Goal: Transaction & Acquisition: Purchase product/service

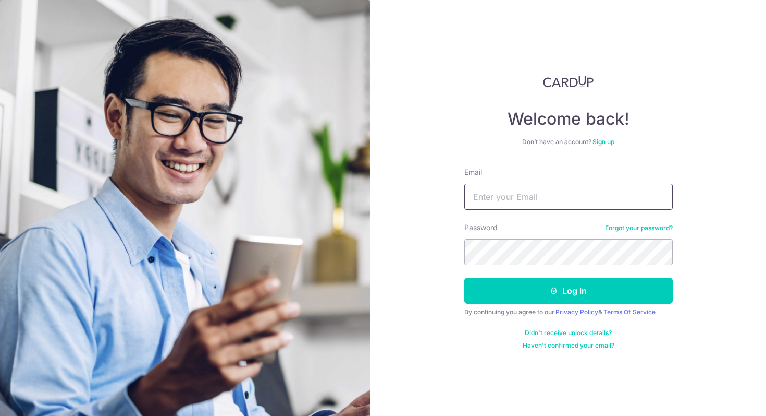
click at [500, 209] on input "Email" at bounding box center [569, 197] width 209 height 26
type input "kian.f@cof.sg"
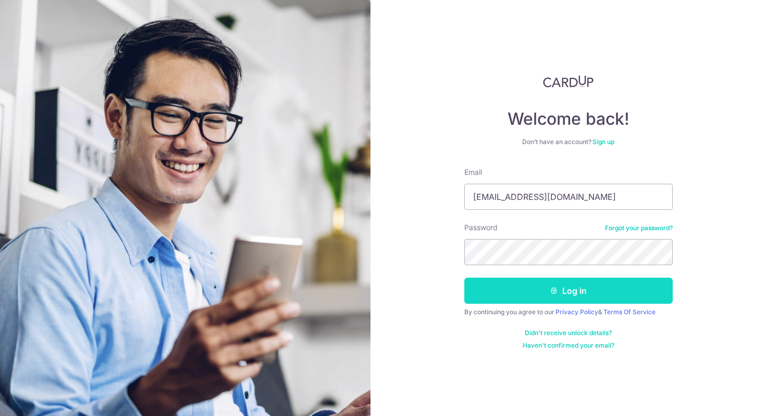
click at [513, 293] on button "Log in" at bounding box center [569, 290] width 209 height 26
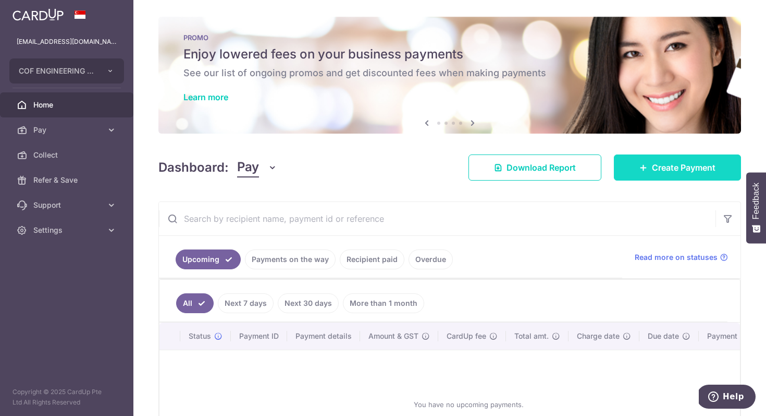
click at [661, 170] on span "Create Payment" at bounding box center [684, 167] width 64 height 13
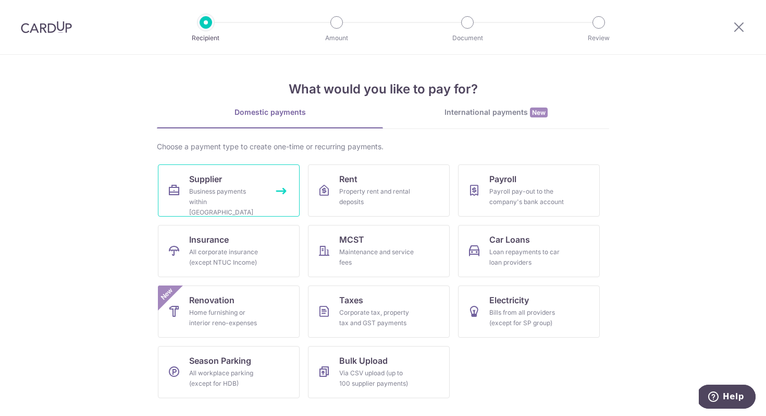
click at [228, 190] on div "Business payments within Singapore" at bounding box center [226, 201] width 75 height 31
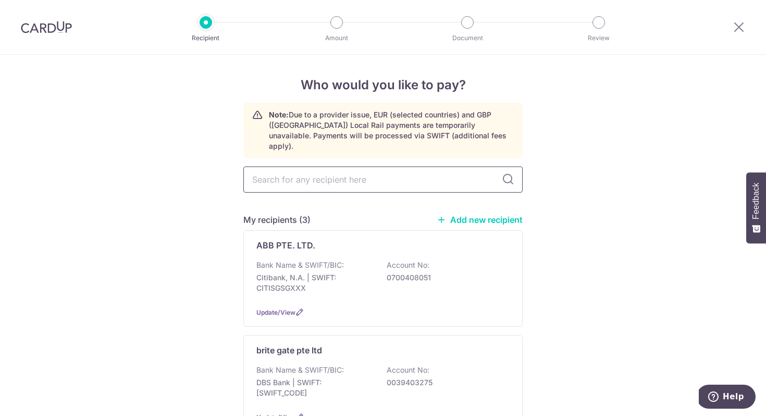
click at [287, 172] on input "text" at bounding box center [382, 179] width 279 height 26
type input "nikk"
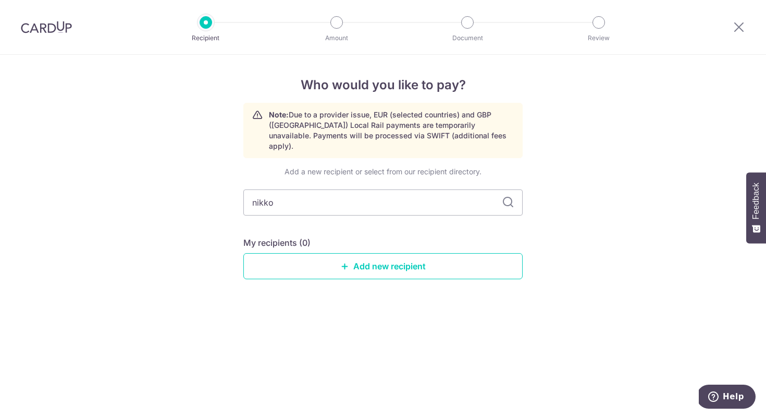
type input "nikkon"
click at [375, 253] on link "Add new recipient" at bounding box center [382, 266] width 279 height 26
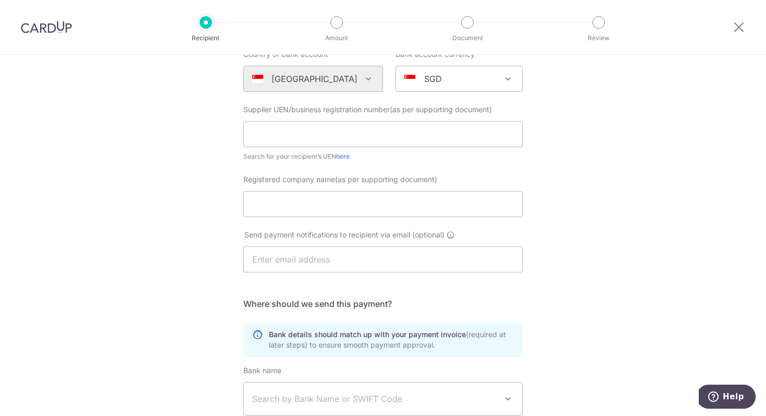
scroll to position [119, 0]
click at [296, 145] on input "text" at bounding box center [382, 133] width 279 height 26
type input "201117228C"
click at [269, 201] on input "Registered company name(as per supporting document)" at bounding box center [382, 203] width 279 height 26
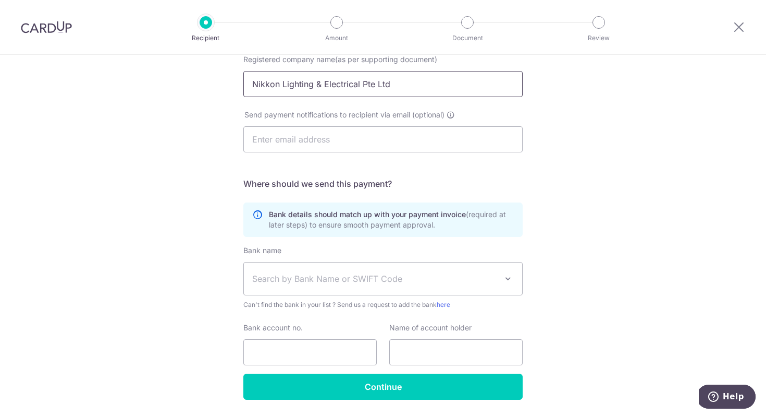
scroll to position [239, 0]
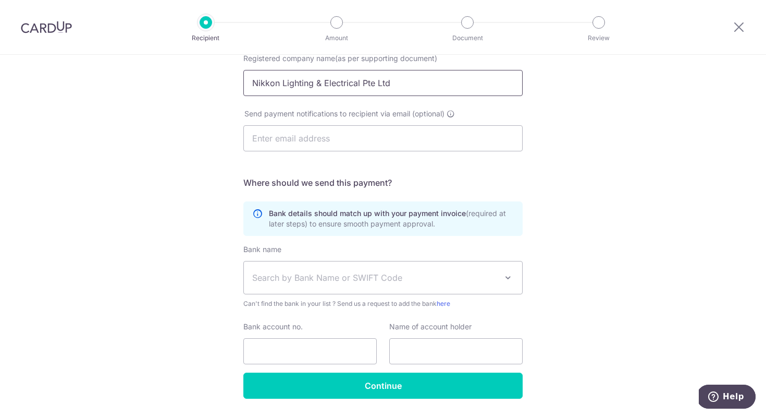
type input "Nikkon Lighting & Electrical Pte Ltd"
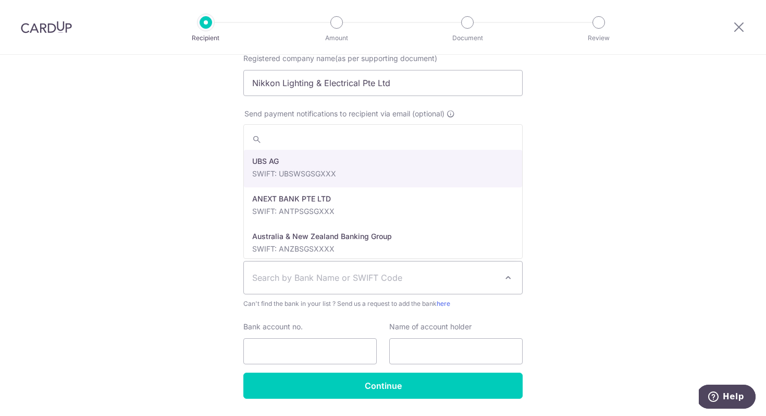
click at [307, 276] on span "Search by Bank Name or SWIFT Code" at bounding box center [374, 277] width 245 height 13
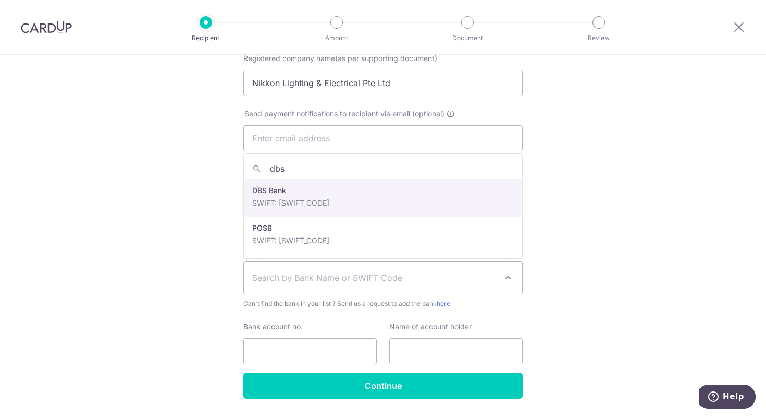
type input "dbs"
select select "6"
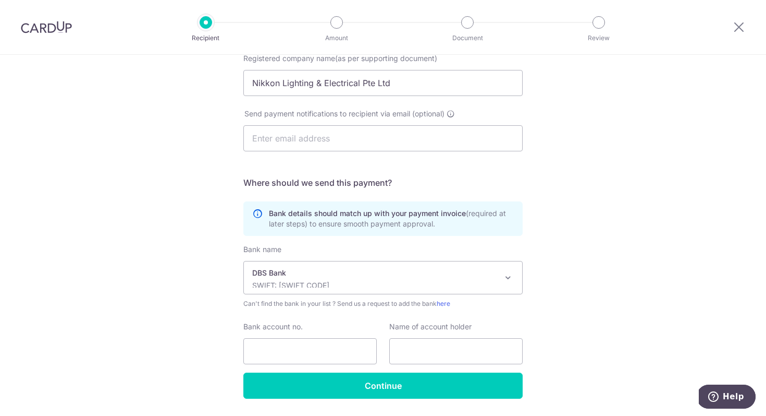
scroll to position [271, 0]
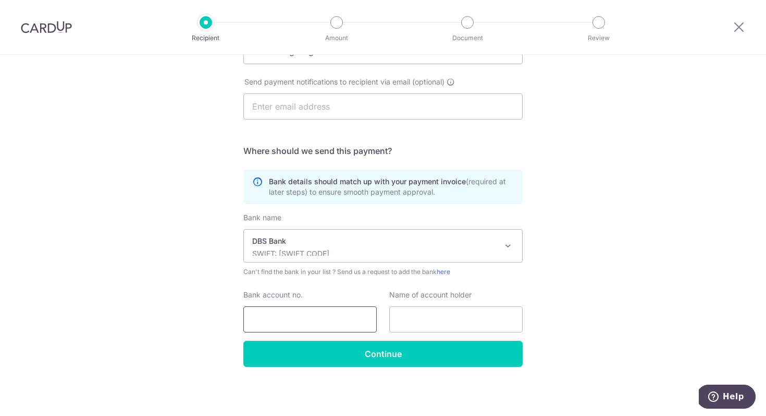
click at [271, 318] on input "Bank account no." at bounding box center [309, 319] width 133 height 26
type input "0039158025"
click at [420, 313] on input "text" at bounding box center [455, 319] width 133 height 26
click at [428, 320] on input "text" at bounding box center [455, 319] width 133 height 26
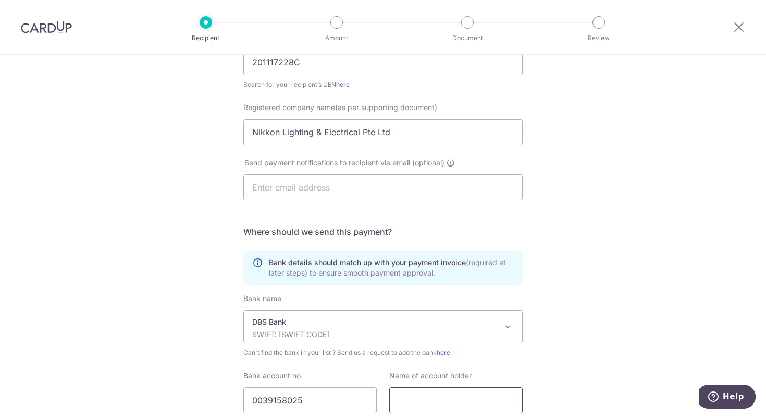
scroll to position [190, 0]
drag, startPoint x: 408, startPoint y: 132, endPoint x: 240, endPoint y: 130, distance: 168.4
click at [240, 130] on div "Registered company name(as per supporting document) Nikkon Lighting & Electrica…" at bounding box center [383, 124] width 292 height 43
click at [405, 393] on input "text" at bounding box center [455, 400] width 133 height 26
paste input "Nikkon Lighting & Electrical Pte Ltd"
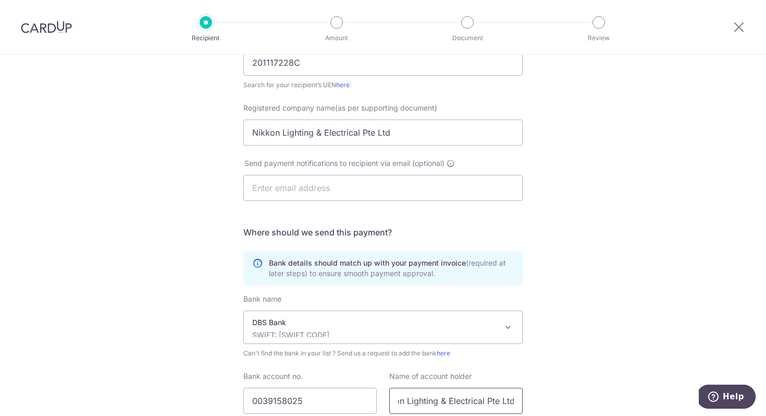
scroll to position [271, 0]
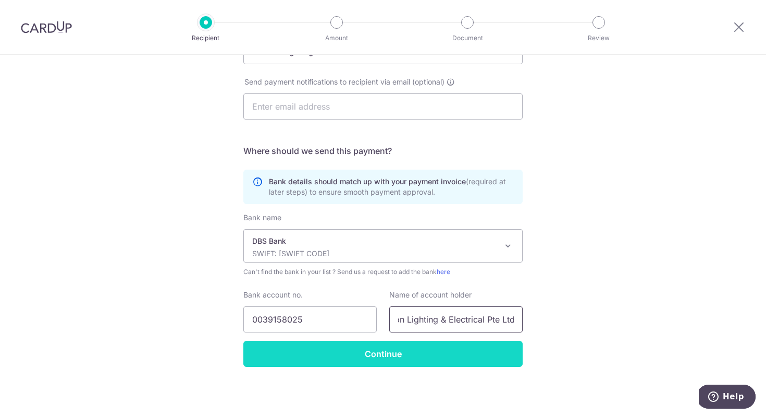
type input "Nikkon Lighting & Electrical Pte Ltd"
click at [402, 359] on input "Continue" at bounding box center [382, 353] width 279 height 26
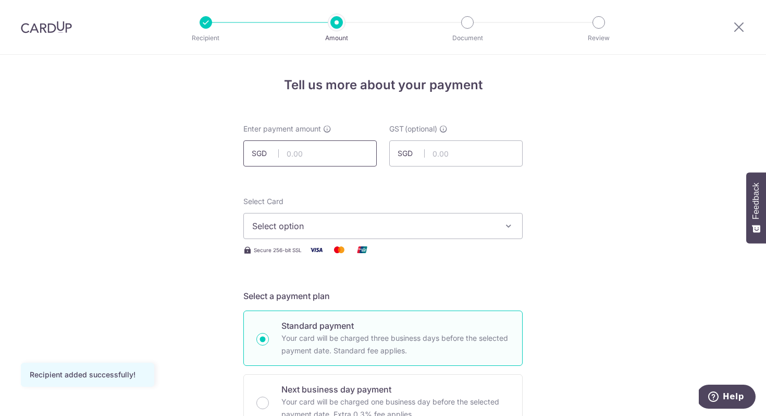
click at [304, 159] on input "text" at bounding box center [309, 153] width 133 height 26
type input "8,262.20"
click at [368, 229] on span "Select option" at bounding box center [373, 226] width 243 height 13
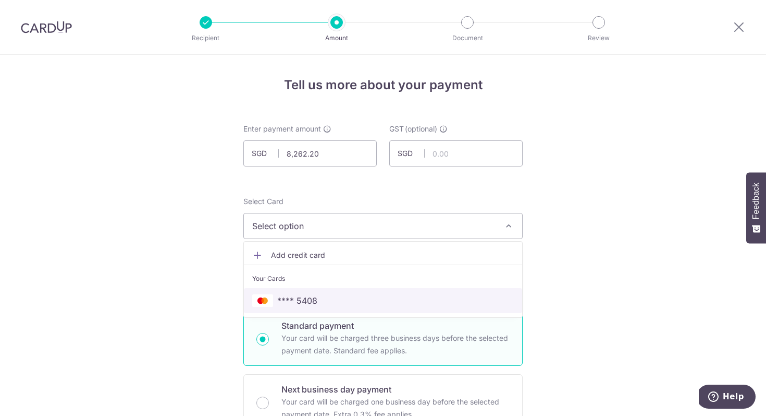
click at [338, 296] on span "**** 5408" at bounding box center [383, 300] width 262 height 13
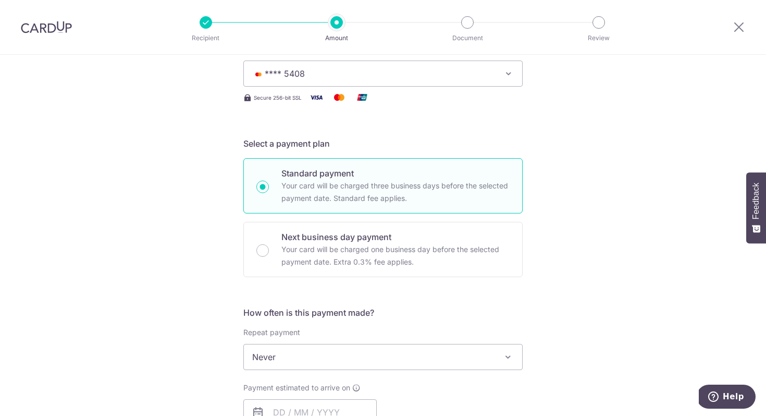
scroll to position [254, 0]
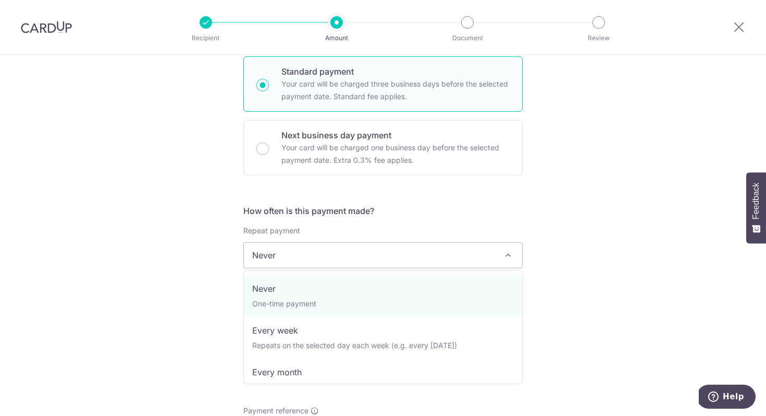
click at [313, 258] on span "Never" at bounding box center [383, 254] width 278 height 25
click at [333, 256] on span "Never" at bounding box center [383, 254] width 278 height 25
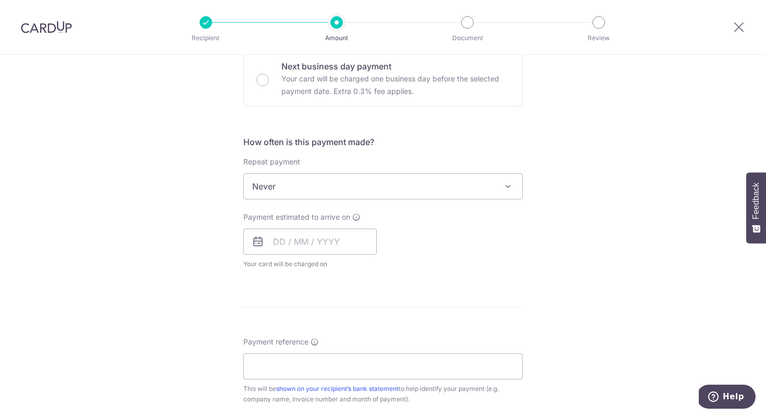
scroll to position [345, 0]
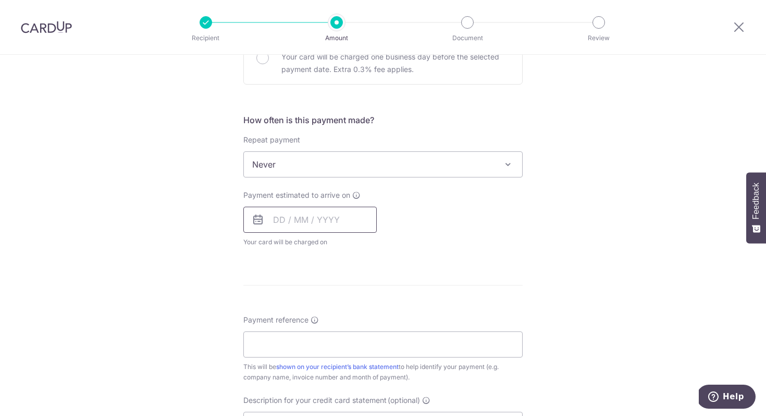
click at [276, 219] on input "text" at bounding box center [309, 219] width 133 height 26
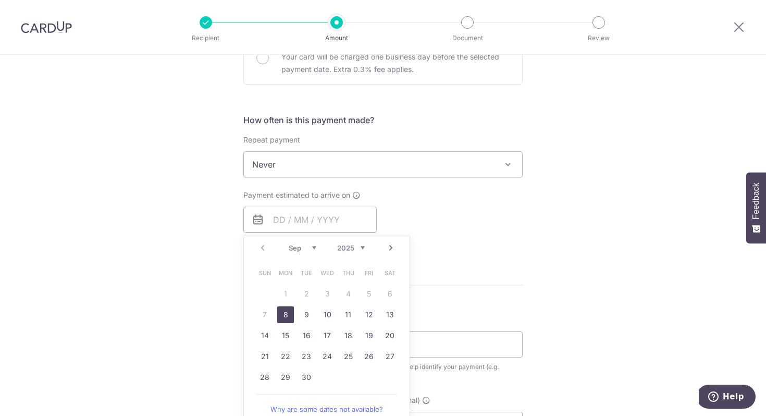
click at [287, 315] on link "8" at bounding box center [285, 314] width 17 height 17
type input "[DATE]"
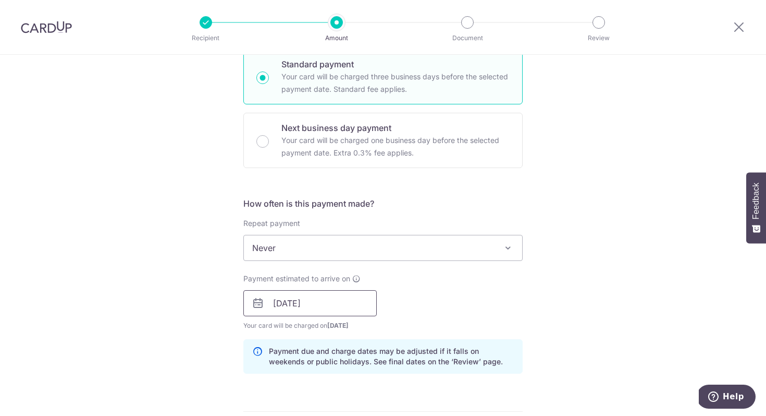
scroll to position [343, 0]
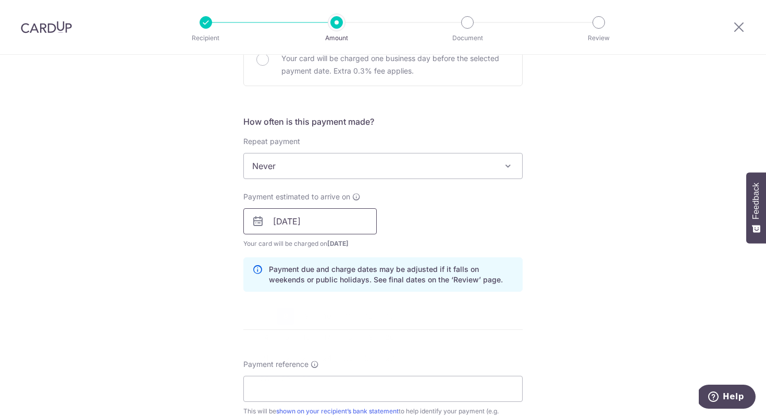
click at [298, 221] on input "[DATE]" at bounding box center [309, 221] width 133 height 26
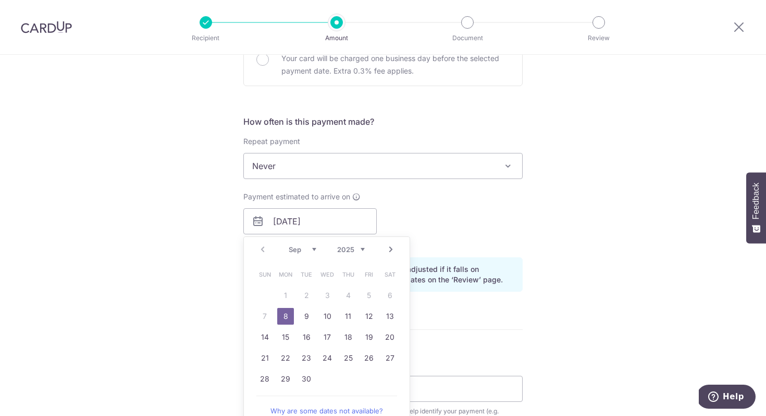
click at [468, 329] on hr at bounding box center [382, 329] width 279 height 1
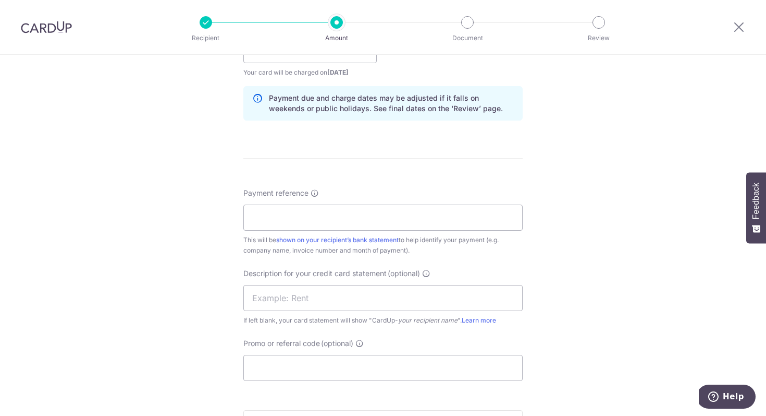
scroll to position [515, 0]
click at [309, 215] on input "Payment reference" at bounding box center [382, 216] width 279 height 26
click at [253, 215] on input "60050,70,98" at bounding box center [382, 216] width 279 height 26
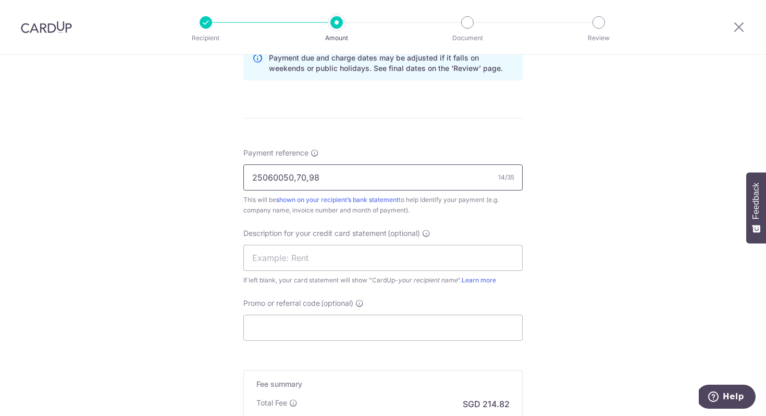
scroll to position [558, 0]
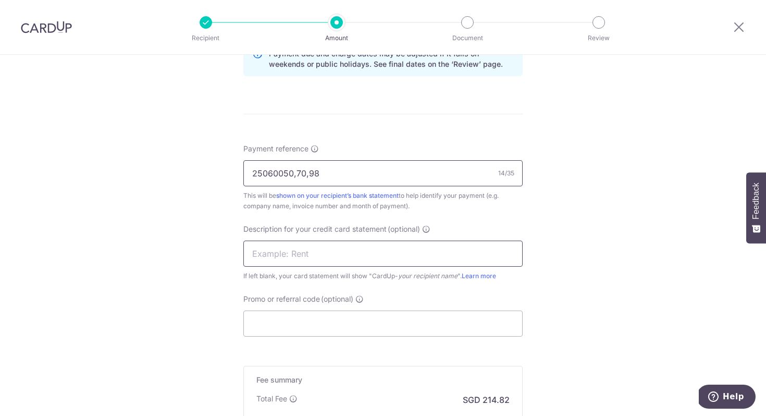
type input "25060050,70,98"
click at [279, 258] on input "text" at bounding box center [382, 253] width 279 height 26
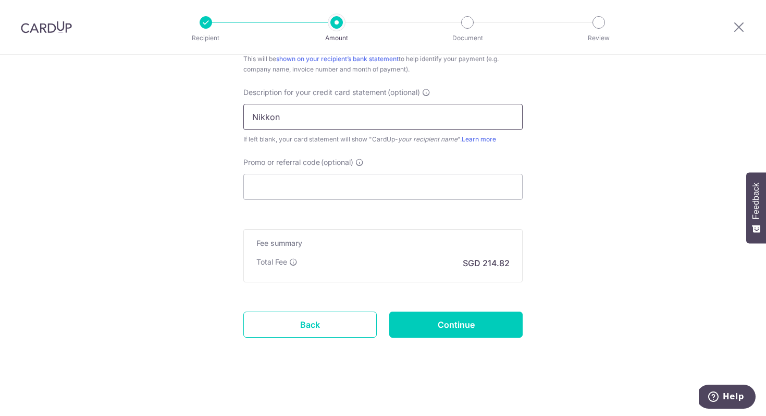
scroll to position [647, 0]
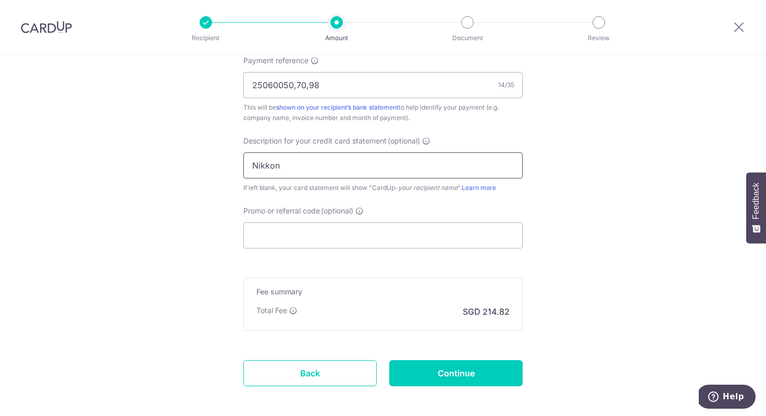
click at [249, 166] on input "Nikkon" at bounding box center [382, 165] width 279 height 26
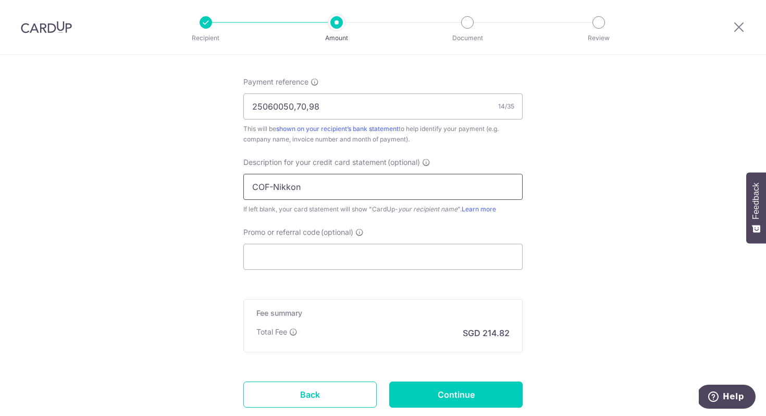
scroll to position [623, 0]
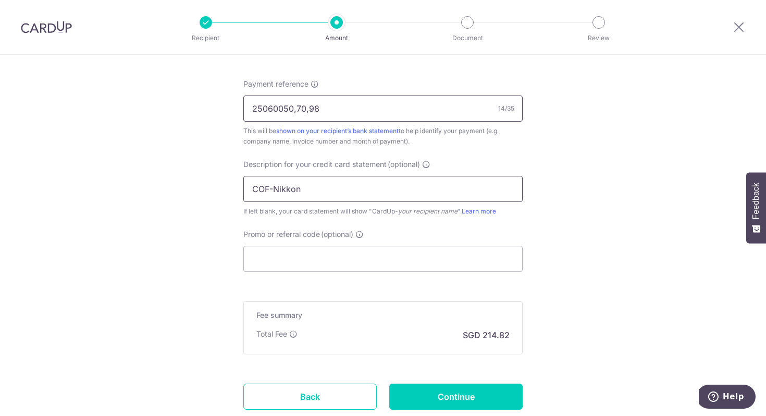
type input "COF-Nikkon"
click at [252, 107] on input "25060050,70,98" at bounding box center [382, 108] width 279 height 26
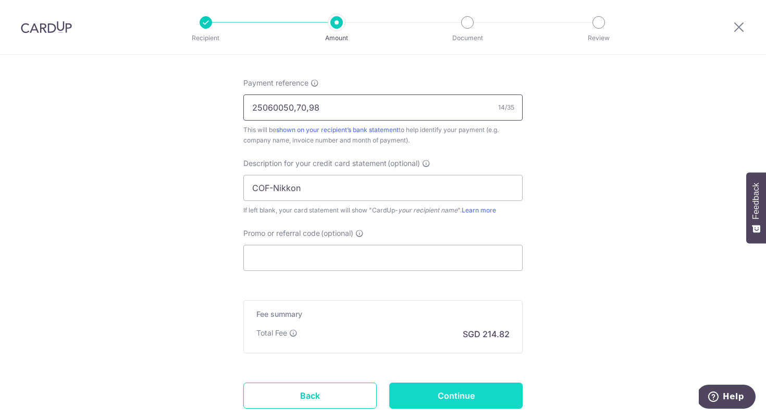
scroll to position [695, 0]
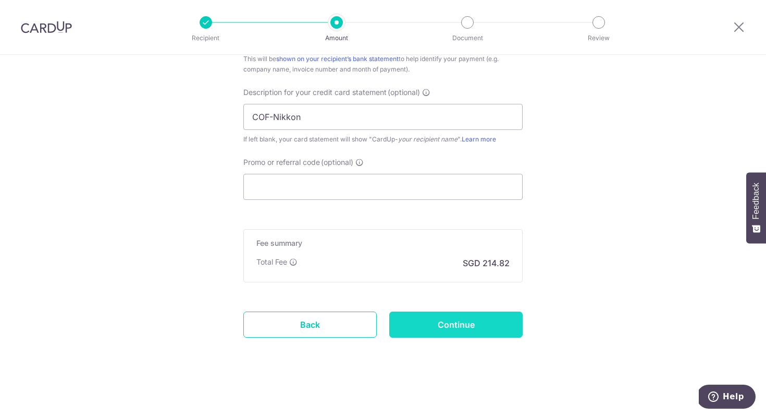
click at [441, 322] on input "Continue" at bounding box center [455, 324] width 133 height 26
type input "Create Schedule"
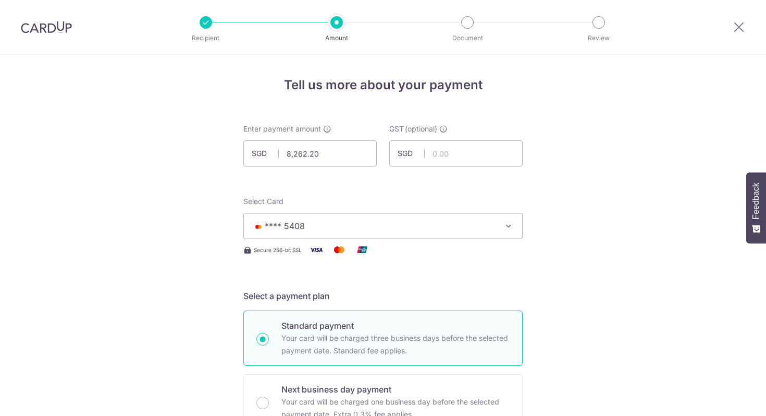
scroll to position [694, 0]
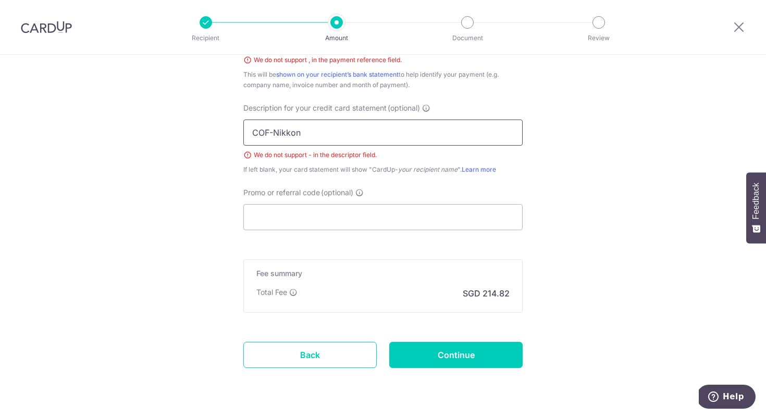
click at [274, 132] on input "COF-Nikkon" at bounding box center [382, 132] width 279 height 26
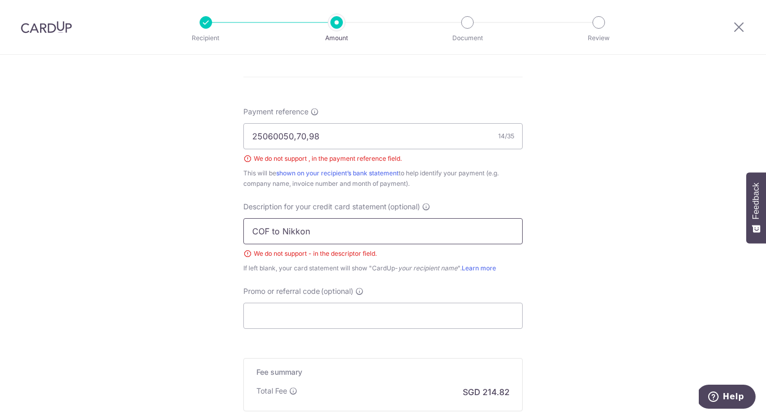
scroll to position [596, 0]
type input "COF to Nikkon"
click at [297, 137] on input "25060050,70,98" at bounding box center [382, 136] width 279 height 26
click at [309, 136] on input "25060050/70,98" at bounding box center [382, 136] width 279 height 26
click at [297, 136] on input "25060050/70/98" at bounding box center [382, 136] width 279 height 26
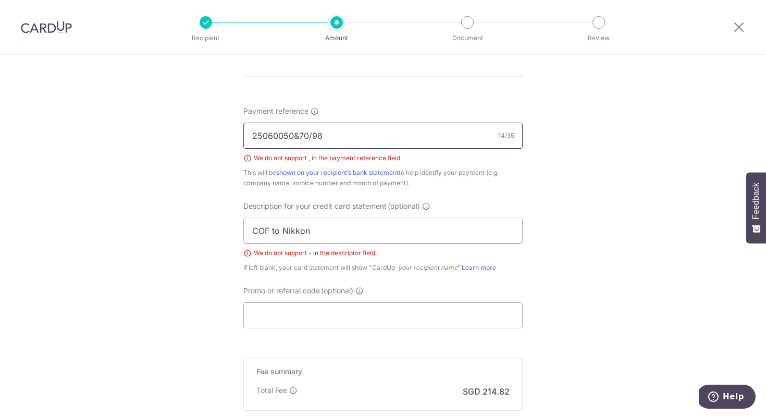
click at [313, 138] on input "25060050&70/98" at bounding box center [382, 136] width 279 height 26
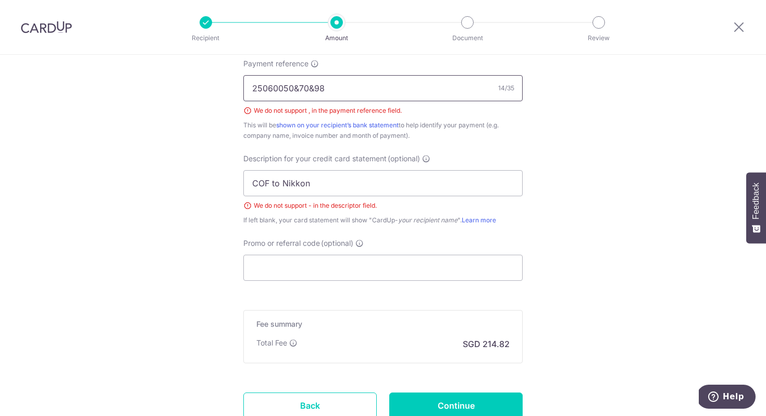
scroll to position [724, 0]
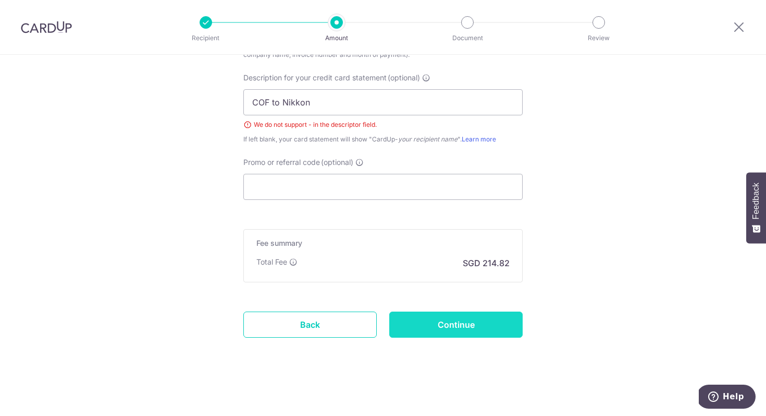
type input "25060050&70&98"
click at [438, 334] on input "Continue" at bounding box center [455, 324] width 133 height 26
type input "Create Schedule"
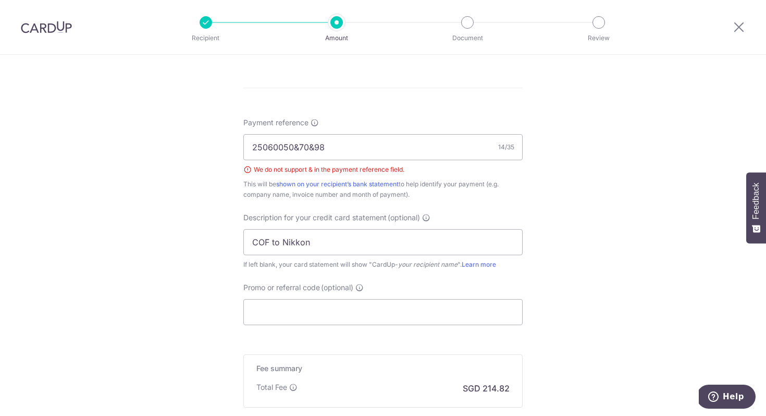
scroll to position [573, 0]
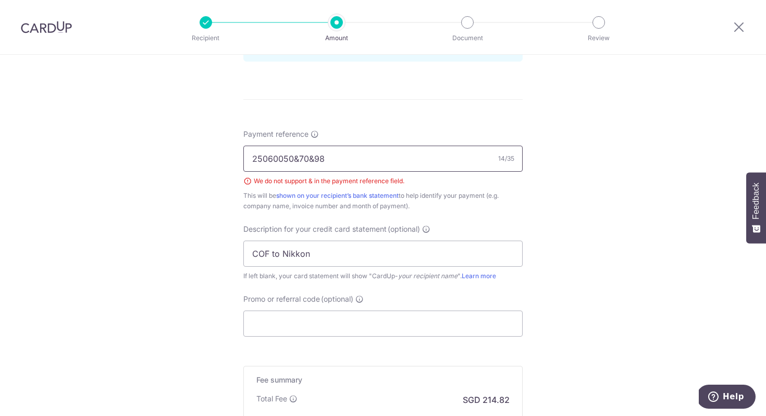
click at [299, 156] on input "25060050&70&98" at bounding box center [382, 158] width 279 height 26
click at [310, 160] on input "2506005070&98" at bounding box center [382, 158] width 279 height 26
click at [285, 160] on input "2506005070-98" at bounding box center [382, 158] width 279 height 26
click at [295, 160] on input "2506005070-98" at bounding box center [382, 158] width 279 height 26
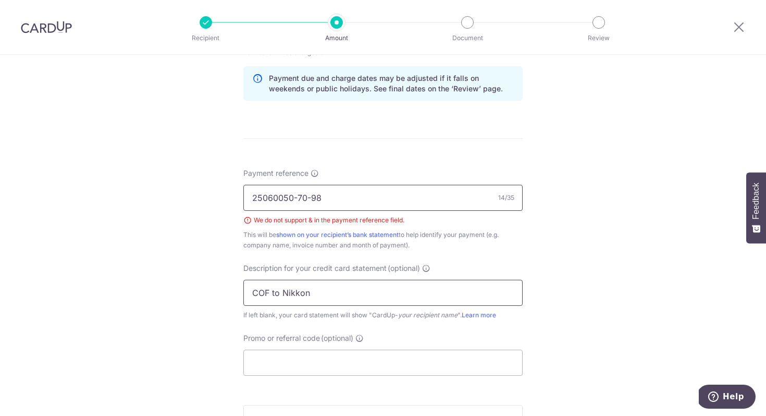
scroll to position [521, 0]
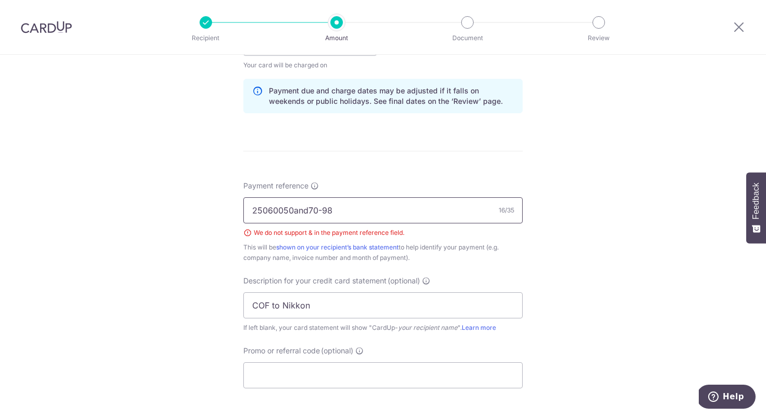
click at [324, 210] on input "25060050and70-98" at bounding box center [382, 210] width 279 height 26
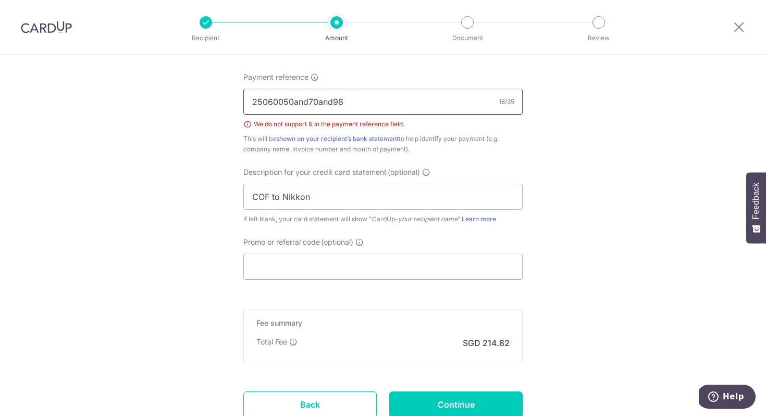
scroll to position [631, 0]
click at [309, 100] on input "25060050and70and98" at bounding box center [382, 101] width 279 height 26
click at [348, 99] on input "25060050and60070and98" at bounding box center [382, 101] width 279 height 26
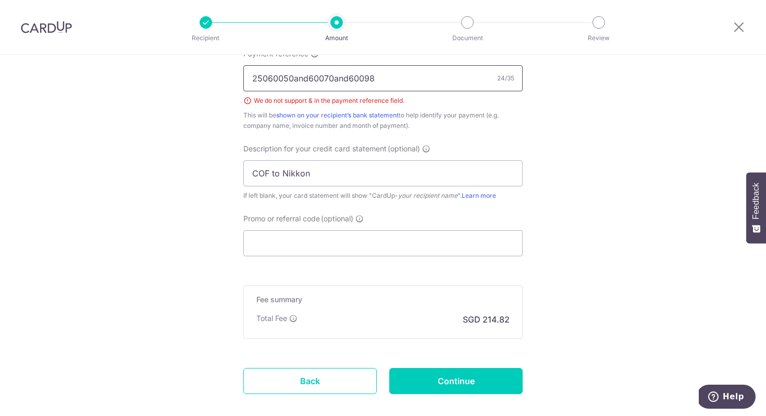
scroll to position [657, 0]
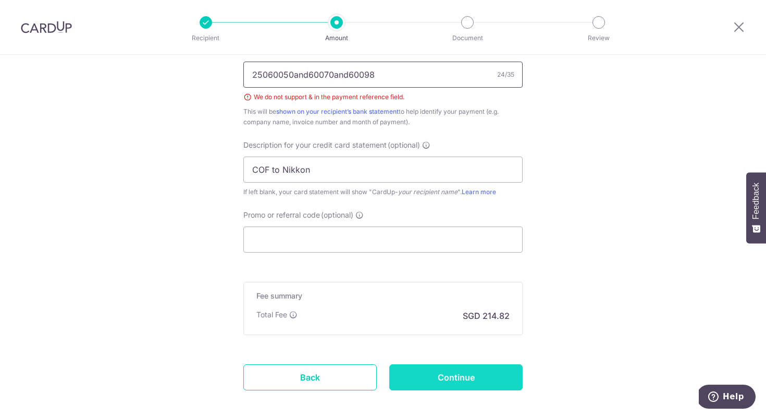
type input "25060050and60070and60098"
click at [448, 377] on input "Continue" at bounding box center [455, 377] width 133 height 26
type input "Create Schedule"
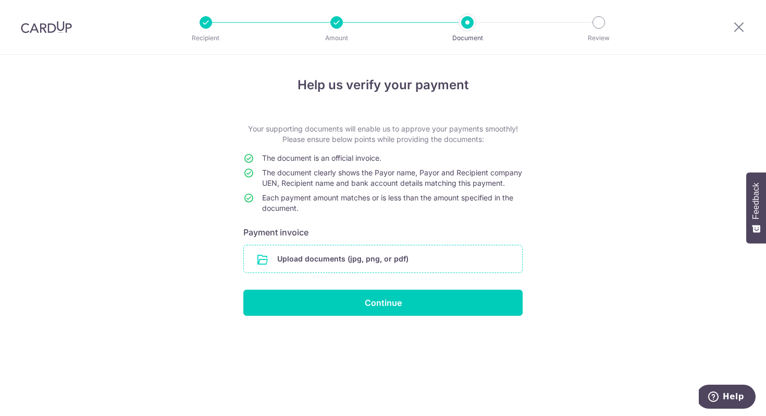
click at [314, 266] on input "file" at bounding box center [383, 258] width 278 height 27
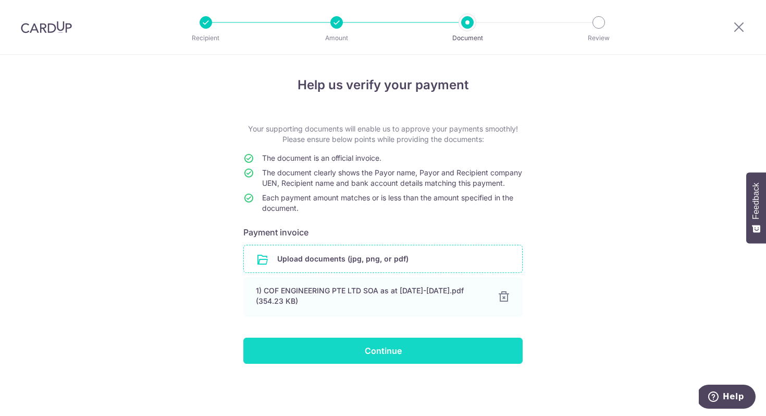
click at [338, 360] on input "Continue" at bounding box center [382, 350] width 279 height 26
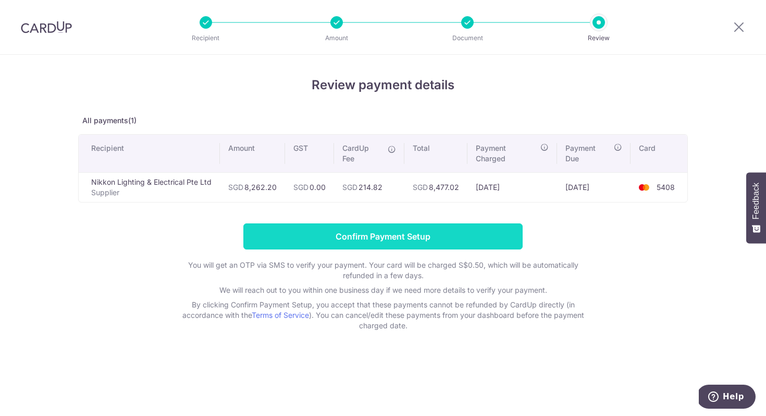
click at [365, 229] on input "Confirm Payment Setup" at bounding box center [382, 236] width 279 height 26
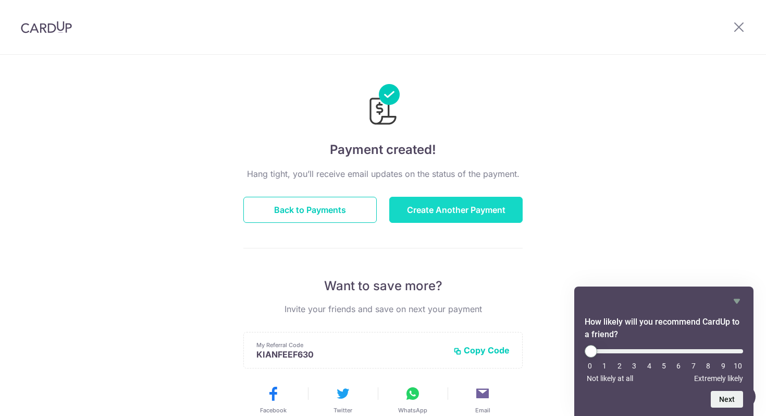
click at [464, 208] on button "Create Another Payment" at bounding box center [455, 210] width 133 height 26
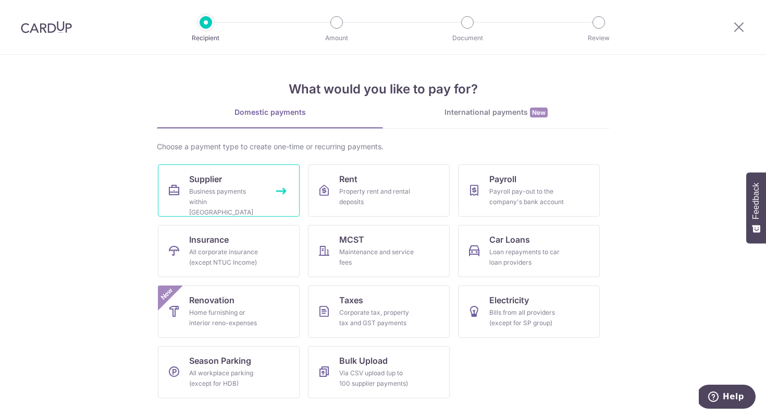
click at [209, 187] on div "Business payments within [GEOGRAPHIC_DATA]" at bounding box center [226, 201] width 75 height 31
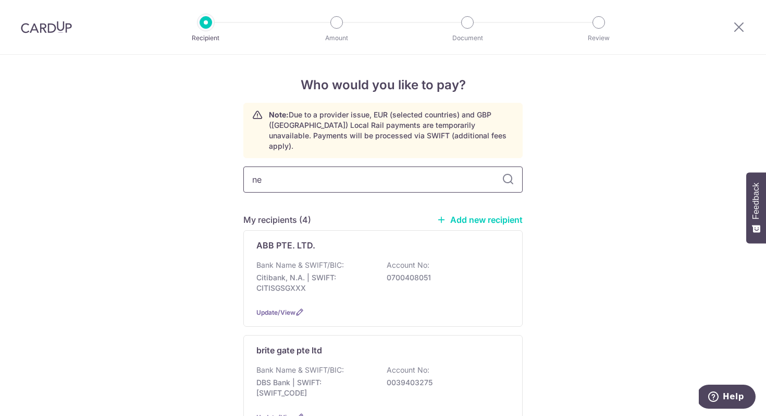
type input "new"
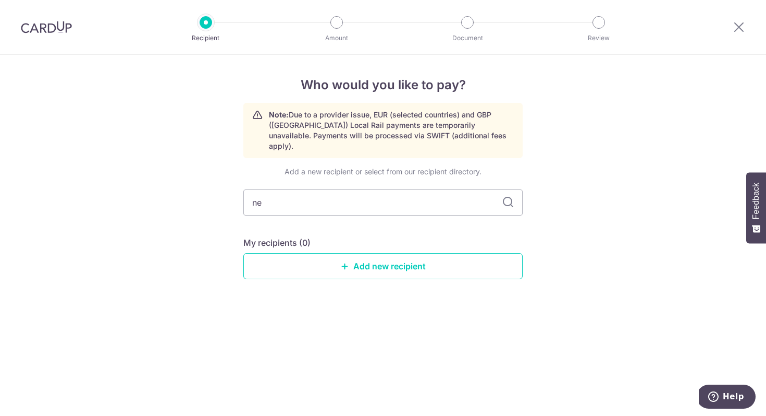
type input "n"
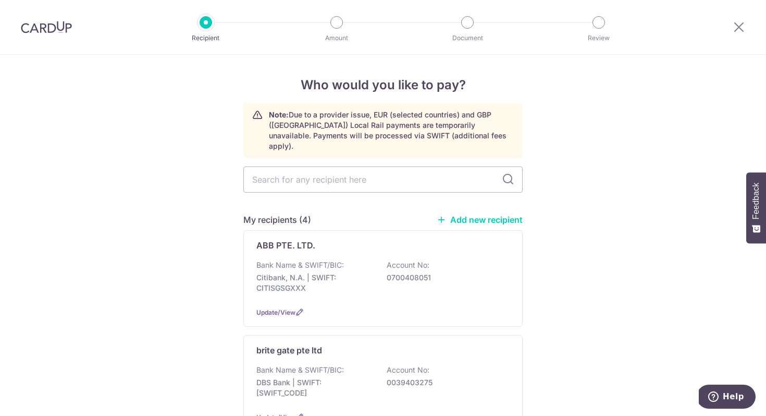
click at [472, 214] on link "Add new recipient" at bounding box center [480, 219] width 86 height 10
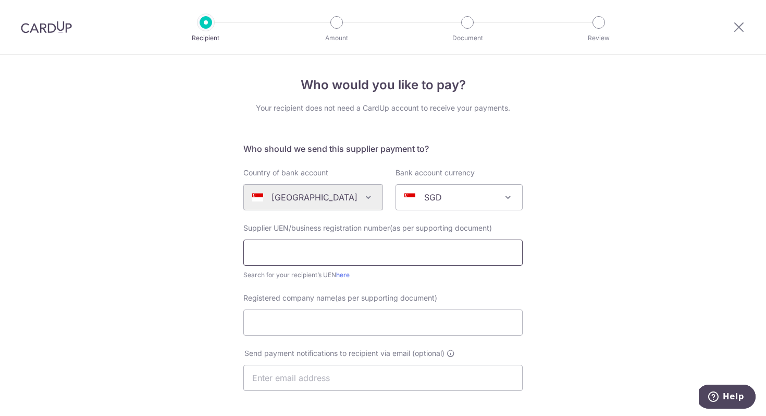
click at [265, 254] on input "text" at bounding box center [382, 252] width 279 height 26
click at [55, 32] on img at bounding box center [46, 27] width 51 height 13
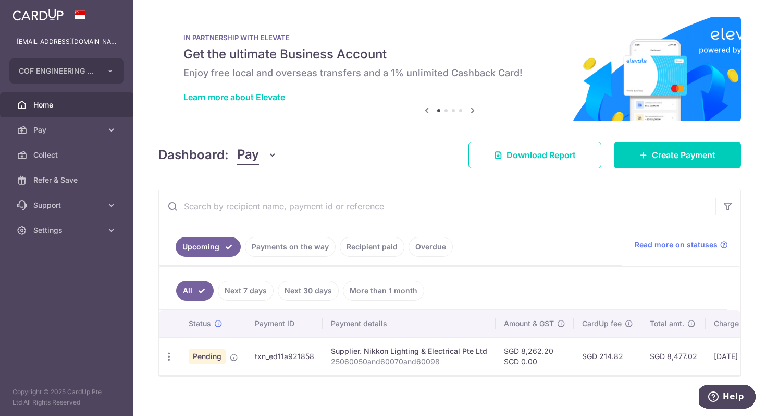
scroll to position [10, 0]
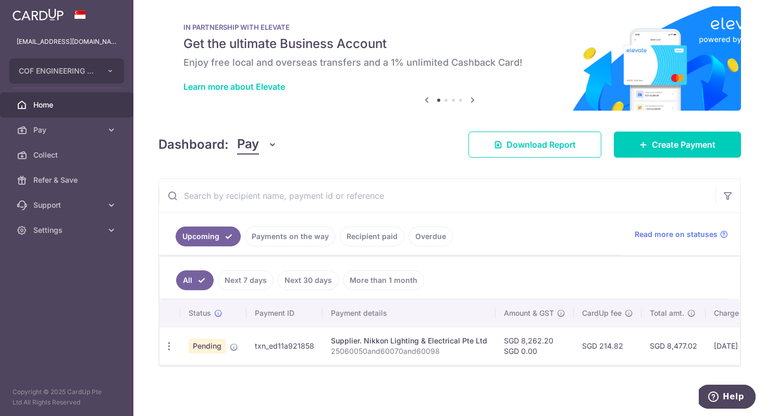
click at [283, 239] on link "Payments on the way" at bounding box center [290, 236] width 91 height 20
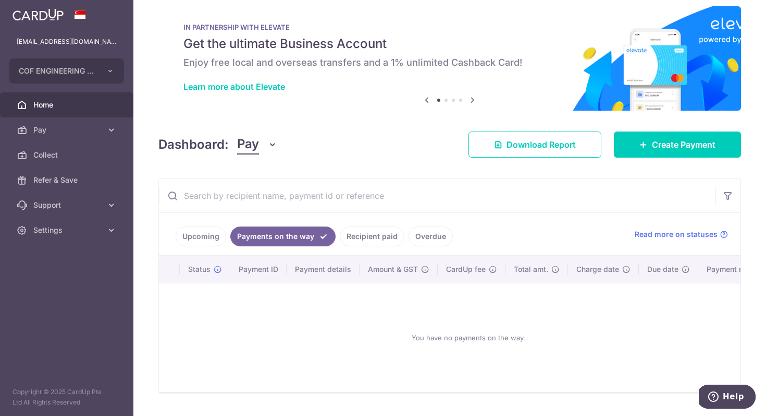
click at [216, 240] on link "Upcoming" at bounding box center [201, 236] width 51 height 20
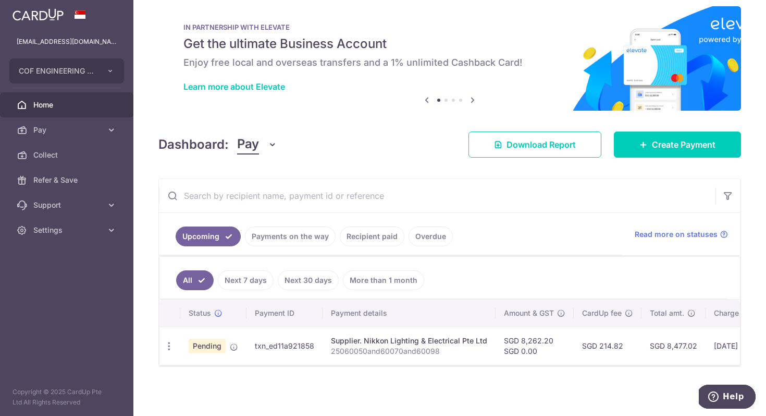
click at [282, 386] on div "× Pause Schedule Pause all future payments in this series Pause just this one p…" at bounding box center [449, 208] width 633 height 416
click at [170, 347] on icon "button" at bounding box center [169, 345] width 11 height 11
click at [283, 403] on div "Status Payment ID Payment details Amount & GST CardUp fee Total amt. Charge dat…" at bounding box center [450, 364] width 581 height 131
click at [675, 147] on span "Create Payment" at bounding box center [684, 144] width 64 height 13
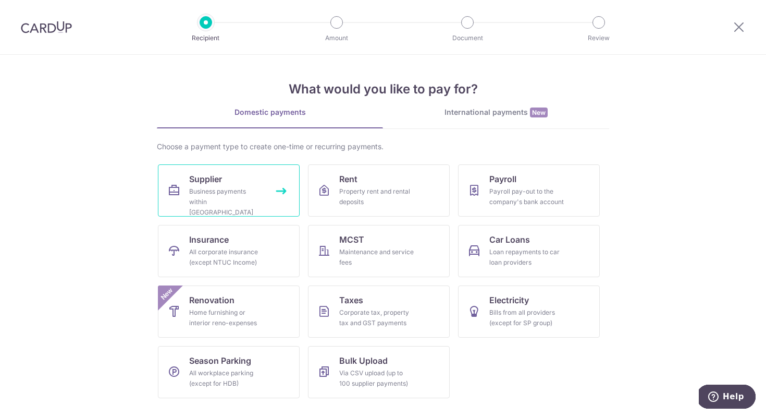
click at [209, 182] on span "Supplier" at bounding box center [205, 179] width 33 height 13
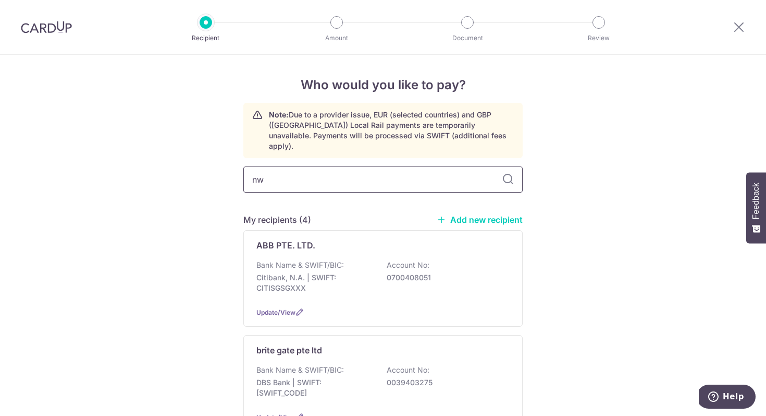
type input "n"
click at [492, 214] on link "Add new recipient" at bounding box center [480, 219] width 86 height 10
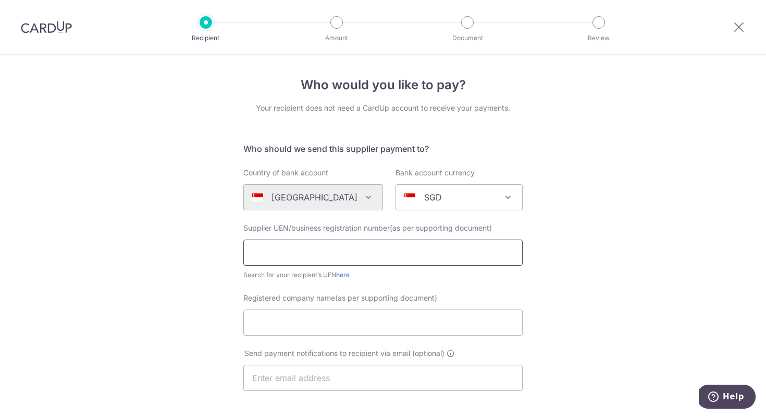
click at [271, 241] on input "text" at bounding box center [382, 252] width 279 height 26
type input "202325472G"
click at [301, 323] on input "Registered company name(as per supporting document)" at bounding box center [382, 322] width 279 height 26
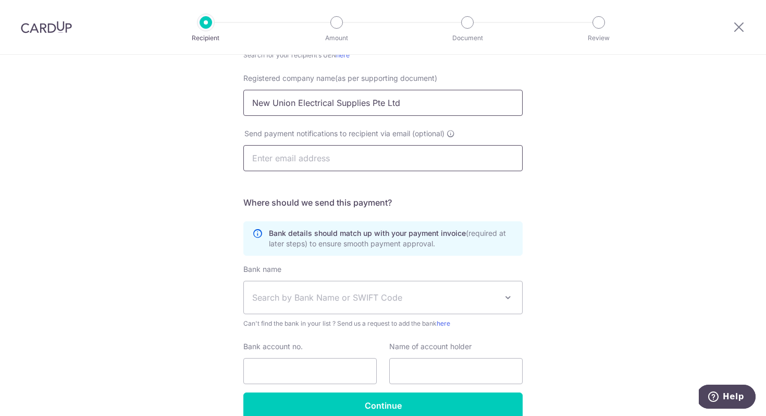
scroll to position [221, 0]
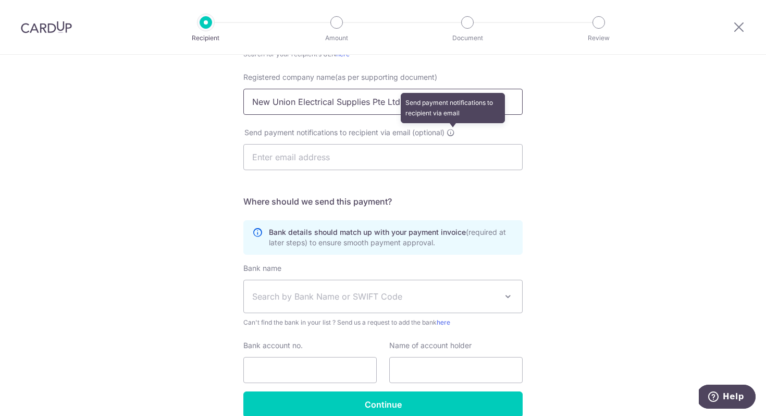
type input "New Union Electrical Supplies Pte Ltd"
click at [454, 133] on icon at bounding box center [451, 132] width 8 height 8
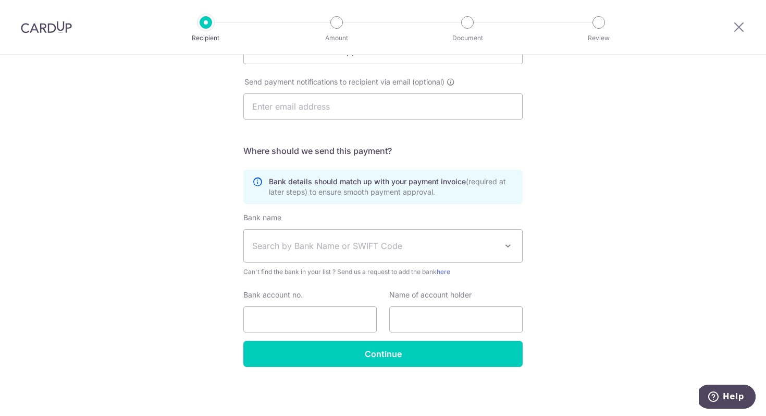
click at [332, 241] on span "Search by Bank Name or SWIFT Code" at bounding box center [374, 245] width 245 height 13
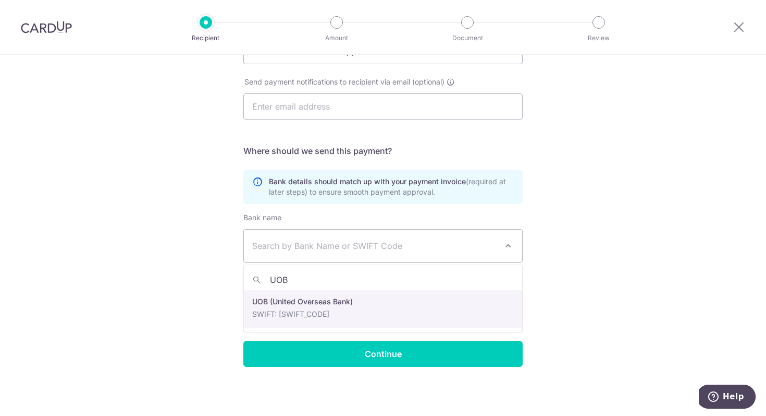
type input "UOB"
select select "18"
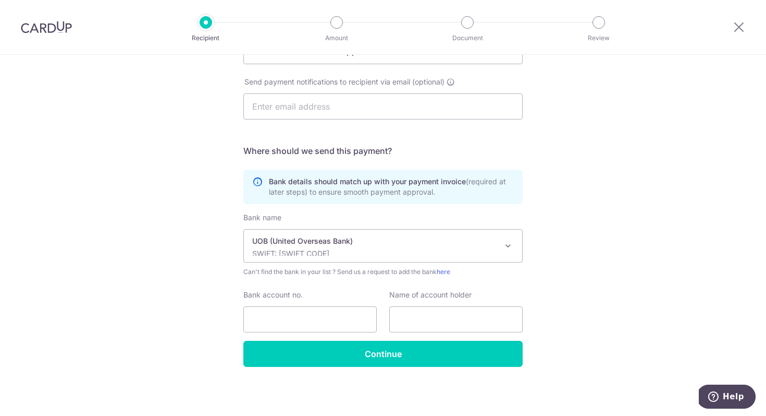
click at [446, 249] on p "SWIFT: UOVBSGSGXXX" at bounding box center [374, 253] width 245 height 10
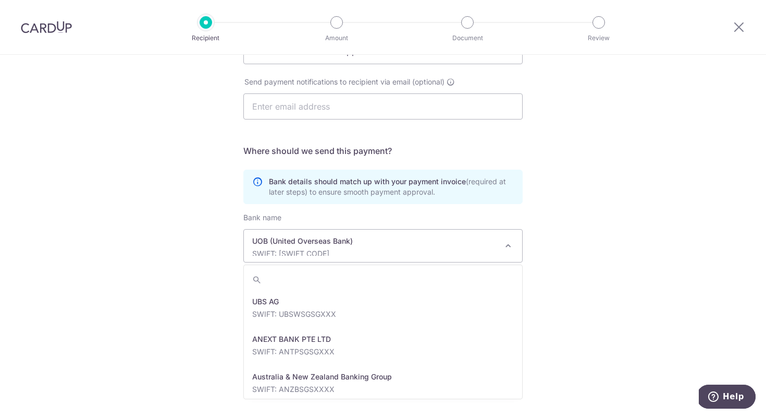
scroll to position [2252, 0]
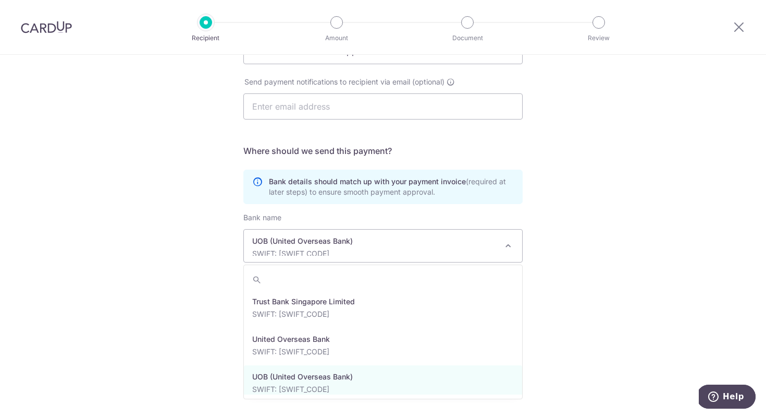
type input "U"
click at [621, 264] on div "Who would you like to pay? Your recipient does not need a CardUp account to rec…" at bounding box center [383, 100] width 766 height 632
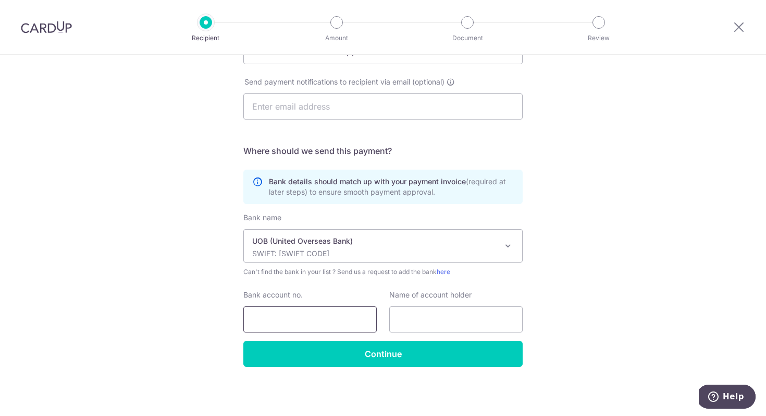
click at [262, 318] on input "Bank account no." at bounding box center [309, 319] width 133 height 26
type input "3963168436"
click at [418, 321] on input "text" at bounding box center [455, 319] width 133 height 26
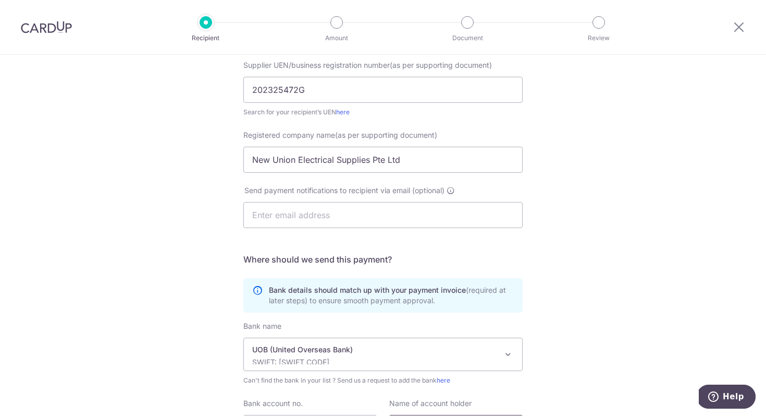
scroll to position [159, 0]
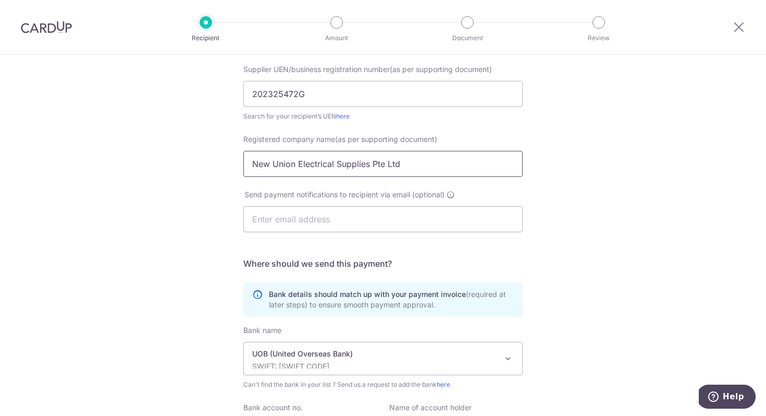
drag, startPoint x: 413, startPoint y: 164, endPoint x: 238, endPoint y: 167, distance: 174.7
click at [238, 167] on div "Registered company name(as per supporting document) New Union Electrical Suppli…" at bounding box center [383, 155] width 292 height 43
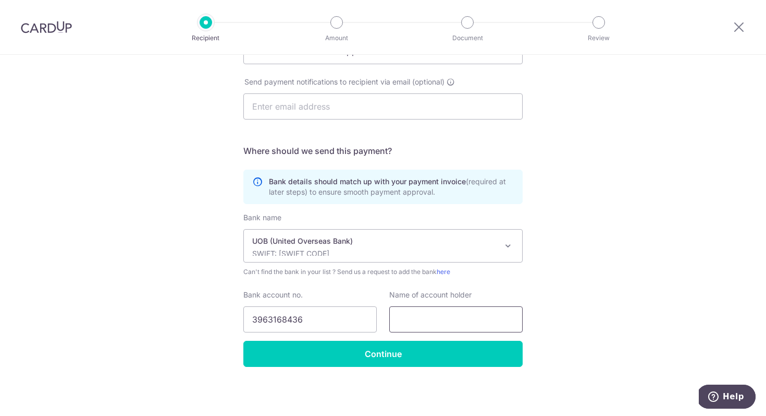
click at [403, 315] on input "text" at bounding box center [455, 319] width 133 height 26
paste input "New Union Electrical Supplies Pte Ltd"
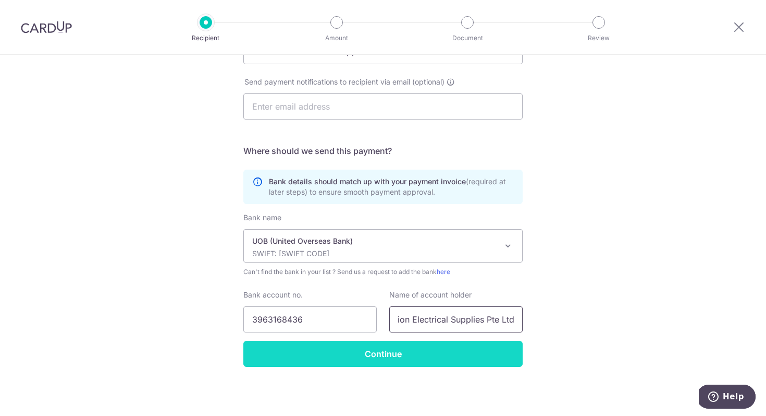
type input "New Union Electrical Supplies Pte Ltd"
click at [386, 355] on input "Continue" at bounding box center [382, 353] width 279 height 26
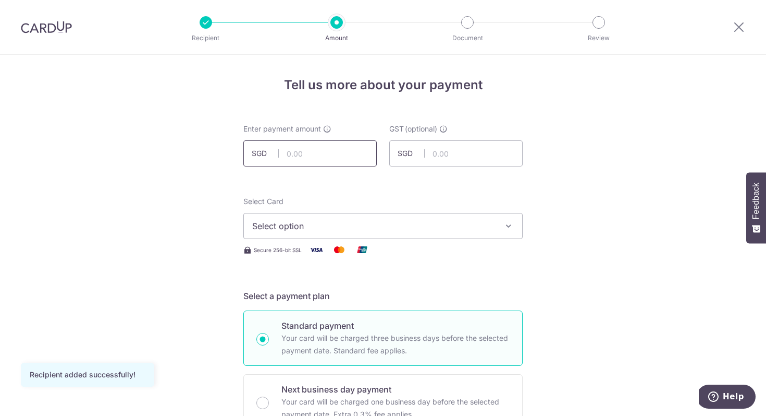
click at [296, 152] on input "text" at bounding box center [309, 153] width 133 height 26
type input "2,201.37"
click at [306, 218] on button "Select option" at bounding box center [382, 226] width 279 height 26
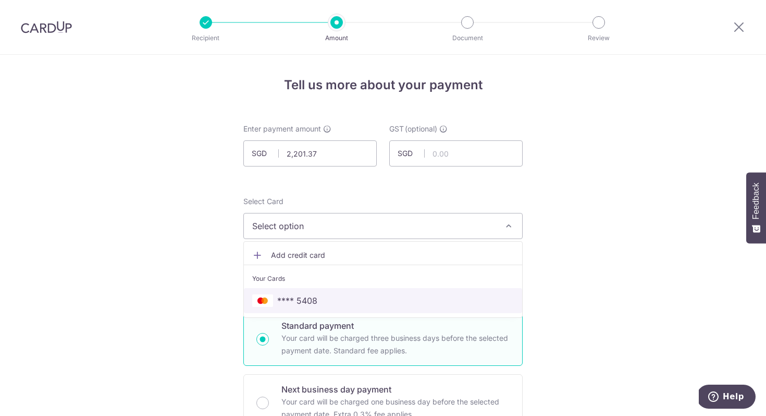
click at [309, 295] on span "**** 5408" at bounding box center [297, 300] width 40 height 13
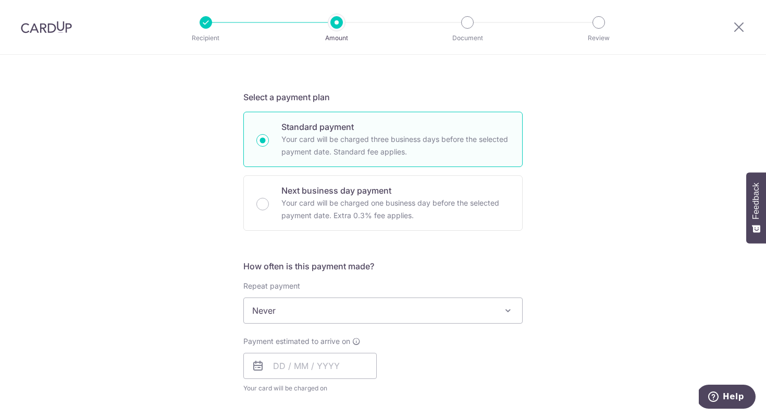
scroll to position [217, 0]
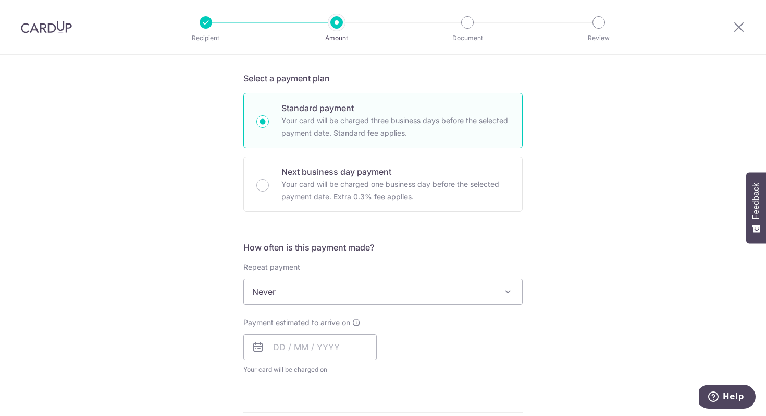
click at [321, 301] on span "Never" at bounding box center [383, 291] width 278 height 25
click at [302, 349] on input "text" at bounding box center [309, 347] width 133 height 26
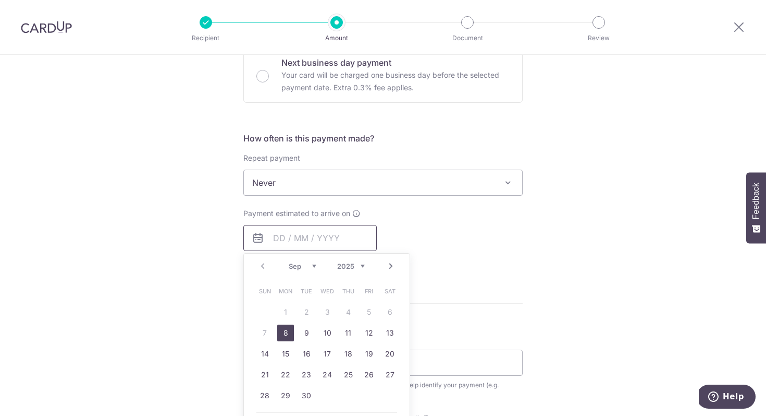
scroll to position [327, 0]
click at [287, 336] on link "8" at bounding box center [285, 332] width 17 height 17
type input "08/09/2025"
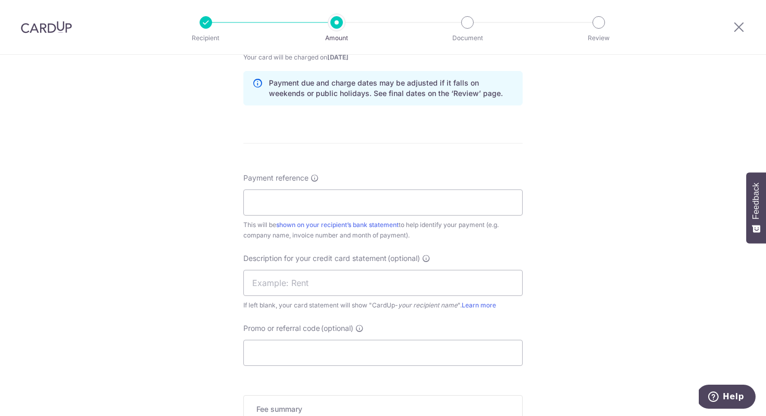
scroll to position [550, 0]
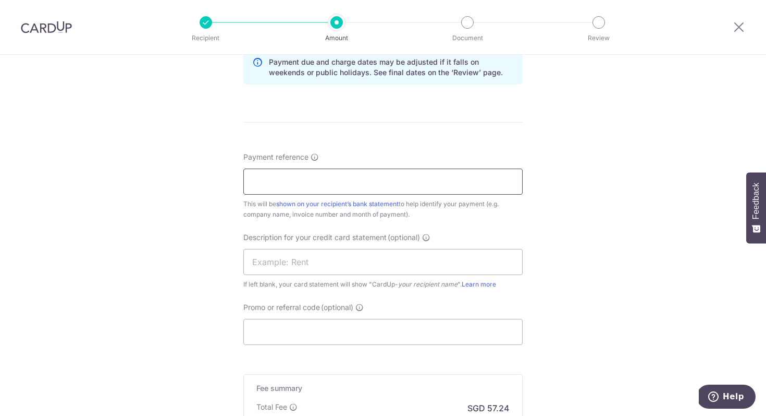
click at [269, 180] on input "Payment reference" at bounding box center [382, 181] width 279 height 26
type input "Inv10750Inv751Inv752Inv986Inv987"
click at [282, 266] on input "text" at bounding box center [382, 262] width 279 height 26
click at [303, 264] on input "COF to New Unio" at bounding box center [382, 262] width 279 height 26
click at [330, 258] on input "COF to NewUnio" at bounding box center [382, 262] width 279 height 26
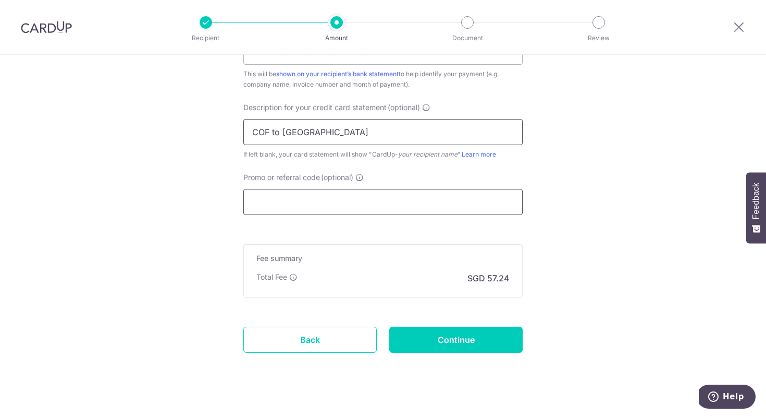
scroll to position [695, 0]
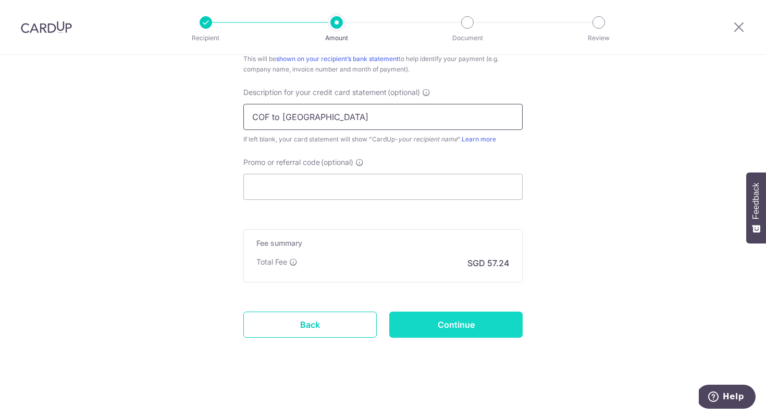
type input "COF to NewUnion"
click at [436, 321] on input "Continue" at bounding box center [455, 324] width 133 height 26
type input "Create Schedule"
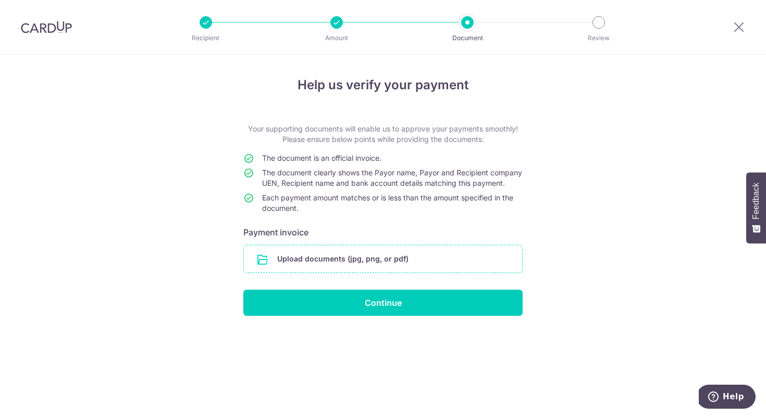
click at [324, 266] on input "file" at bounding box center [383, 258] width 278 height 27
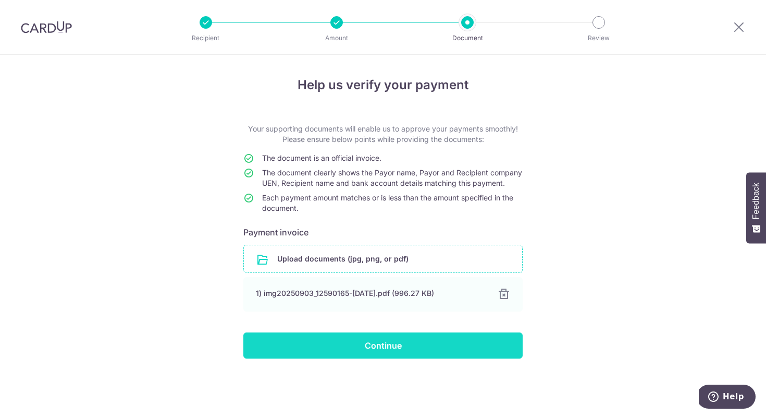
click at [373, 358] on input "Continue" at bounding box center [382, 345] width 279 height 26
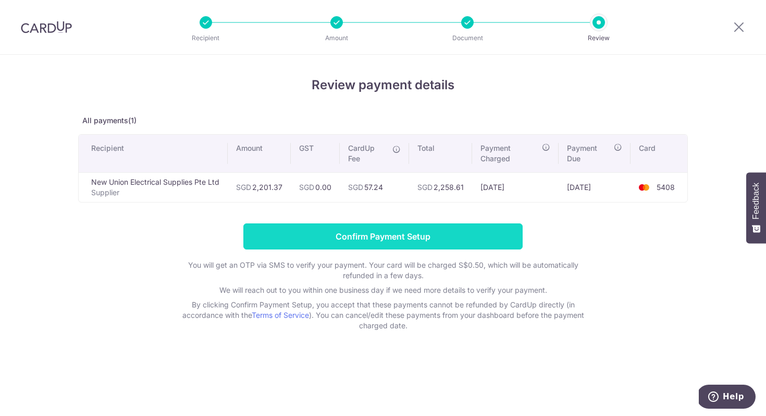
click at [372, 229] on input "Confirm Payment Setup" at bounding box center [382, 236] width 279 height 26
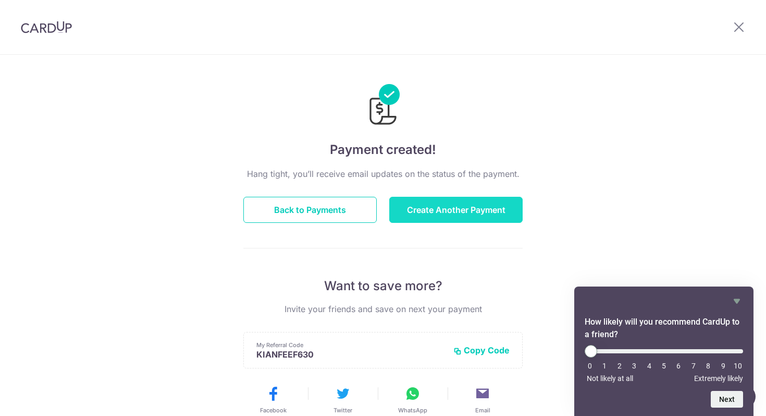
click at [418, 205] on button "Create Another Payment" at bounding box center [455, 210] width 133 height 26
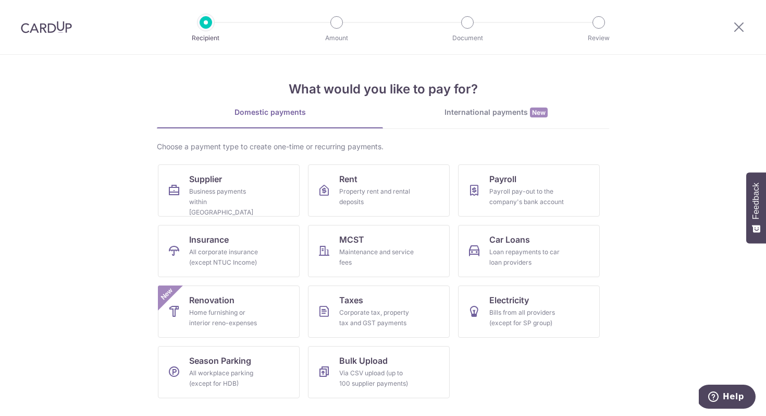
click at [47, 23] on img at bounding box center [46, 27] width 51 height 13
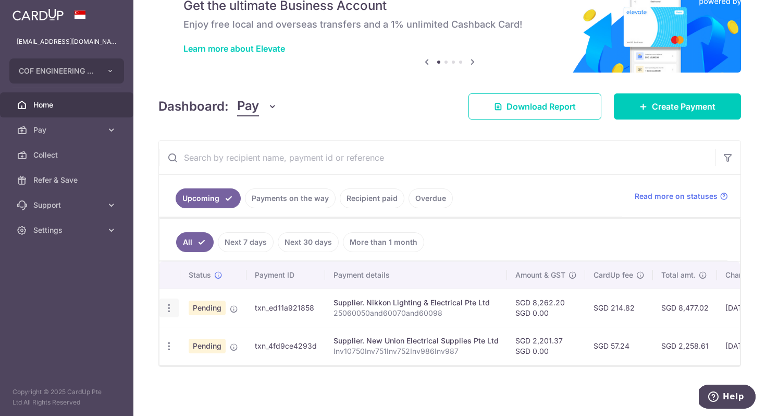
click at [166, 307] on icon "button" at bounding box center [169, 307] width 11 height 11
click at [139, 302] on div "× Pause Schedule Pause all future payments in this series Pause just this one p…" at bounding box center [449, 208] width 633 height 416
click at [168, 313] on icon "button" at bounding box center [169, 307] width 11 height 11
click at [141, 304] on div "× Pause Schedule Pause all future payments in this series Pause just this one p…" at bounding box center [449, 208] width 633 height 416
click at [529, 107] on span "Download Report" at bounding box center [541, 106] width 69 height 13
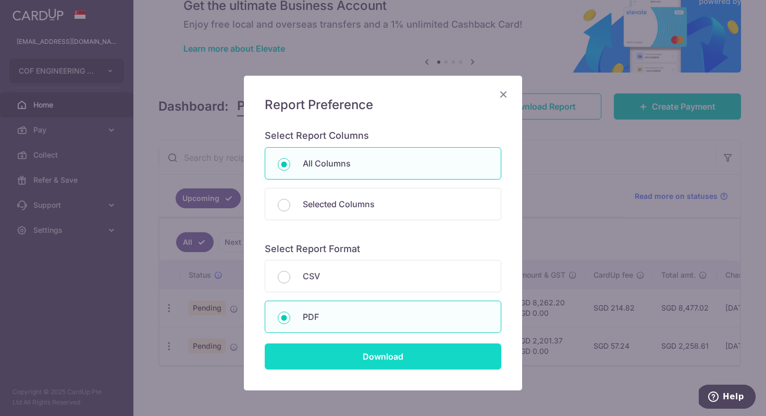
click at [394, 356] on input "Download" at bounding box center [383, 356] width 237 height 26
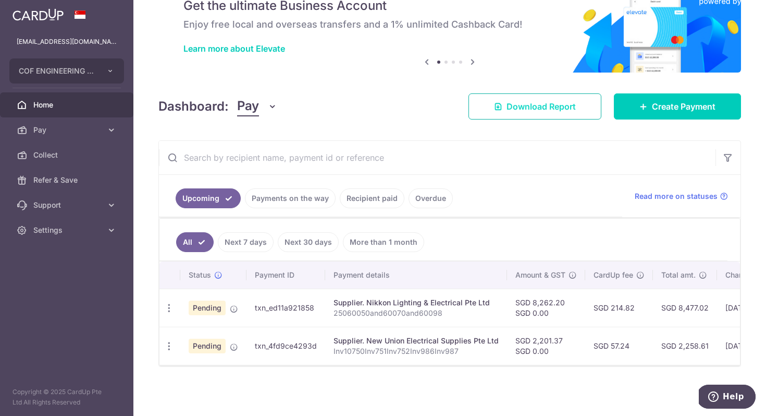
click at [535, 104] on span "Download Report" at bounding box center [541, 106] width 69 height 13
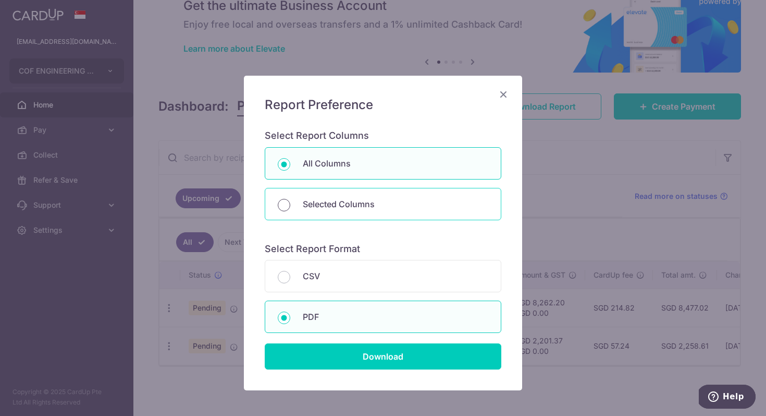
click at [285, 203] on input "Selected Columns" at bounding box center [284, 205] width 13 height 13
radio input "true"
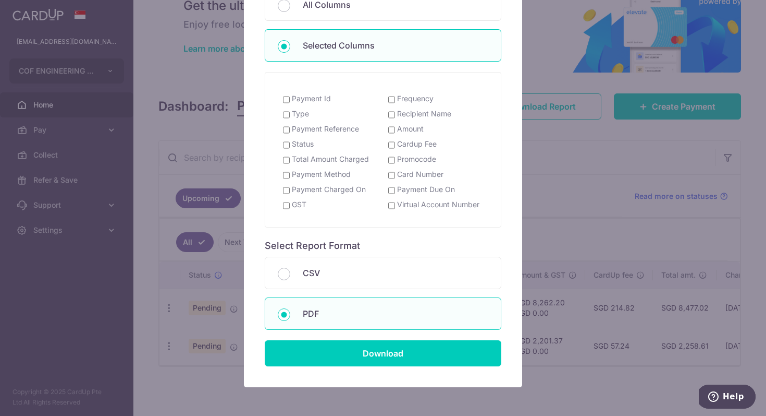
scroll to position [149, 0]
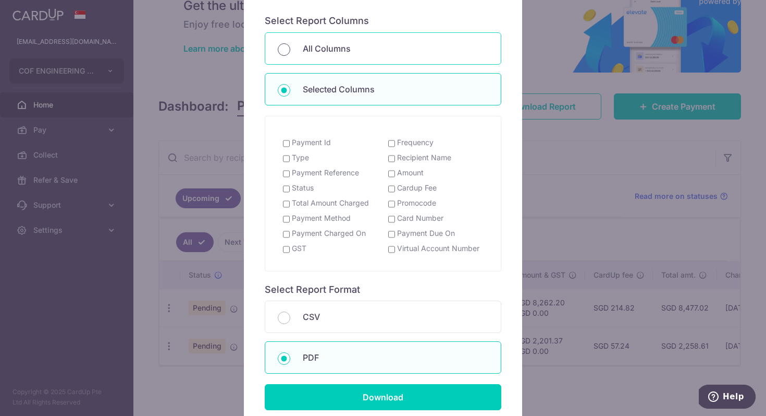
click at [281, 52] on input "All Columns" at bounding box center [284, 49] width 13 height 13
radio input "true"
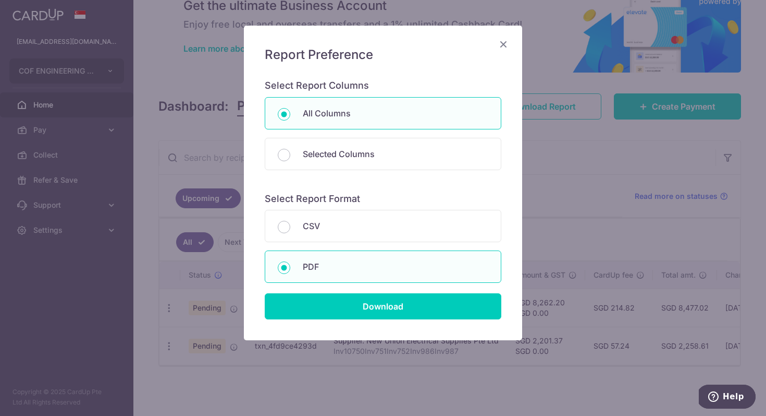
scroll to position [50, 0]
click at [289, 221] on div "CSV" at bounding box center [383, 226] width 237 height 32
radio input "true"
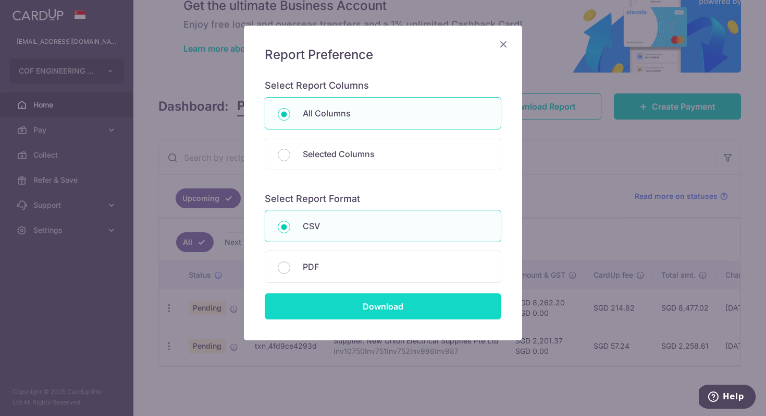
click at [381, 301] on input "Download" at bounding box center [383, 306] width 237 height 26
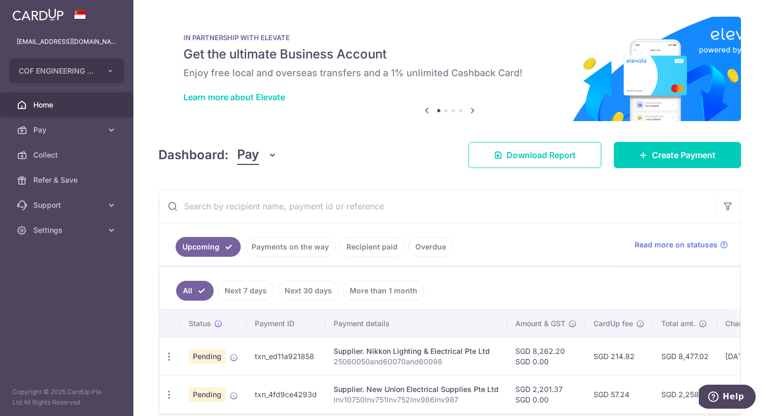
scroll to position [48, 0]
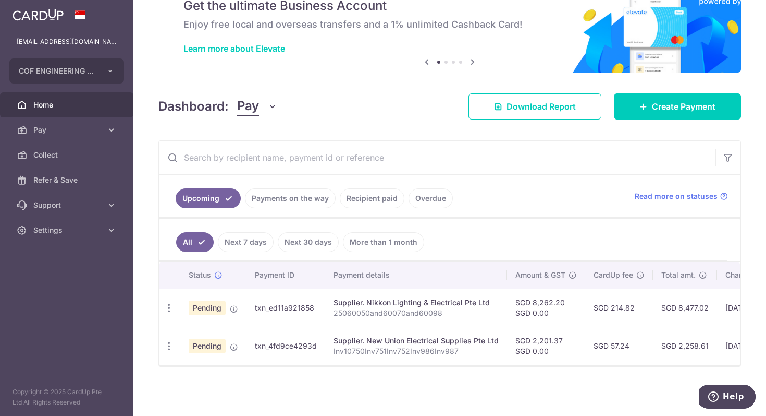
click at [293, 199] on link "Payments on the way" at bounding box center [290, 198] width 91 height 20
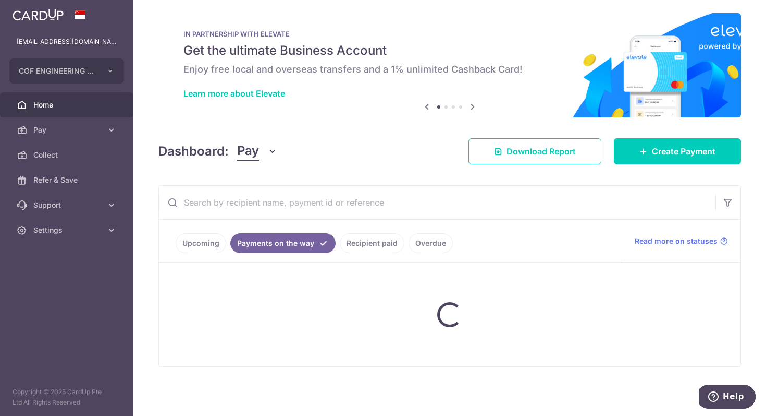
scroll to position [37, 0]
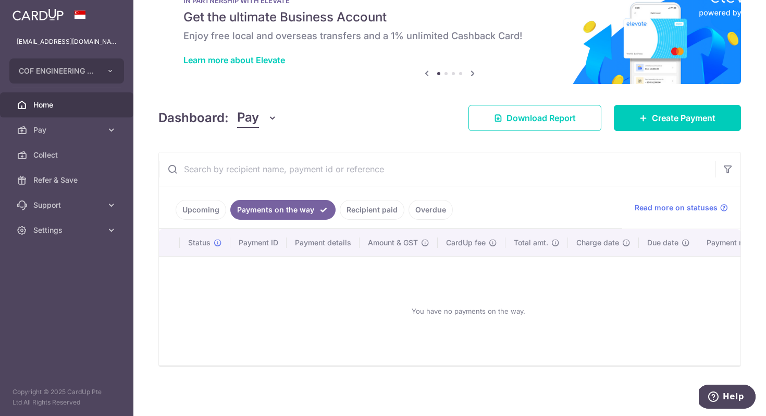
click at [214, 202] on link "Upcoming" at bounding box center [201, 210] width 51 height 20
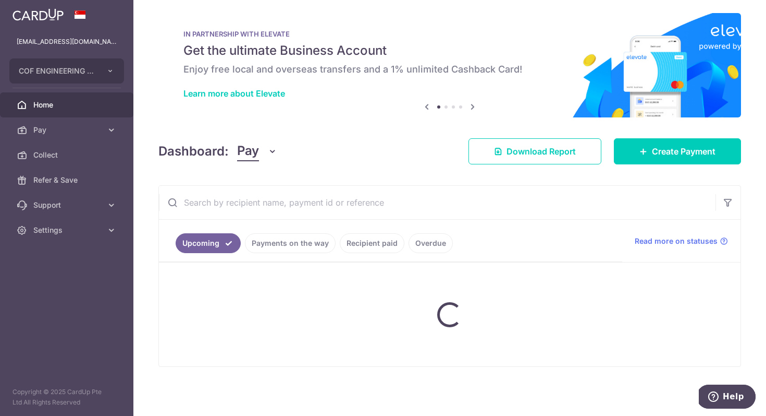
scroll to position [48, 0]
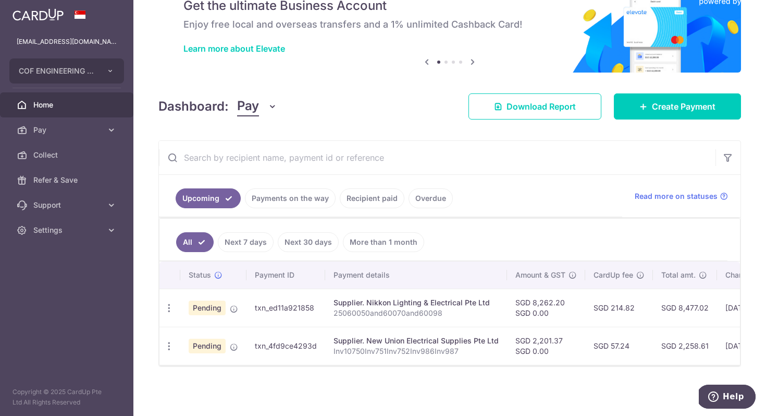
click at [254, 243] on link "Next 7 days" at bounding box center [246, 242] width 56 height 20
click at [205, 195] on link "Upcoming" at bounding box center [208, 198] width 65 height 20
click at [183, 245] on link "All" at bounding box center [187, 242] width 23 height 20
click at [69, 132] on span "Pay" at bounding box center [67, 130] width 69 height 10
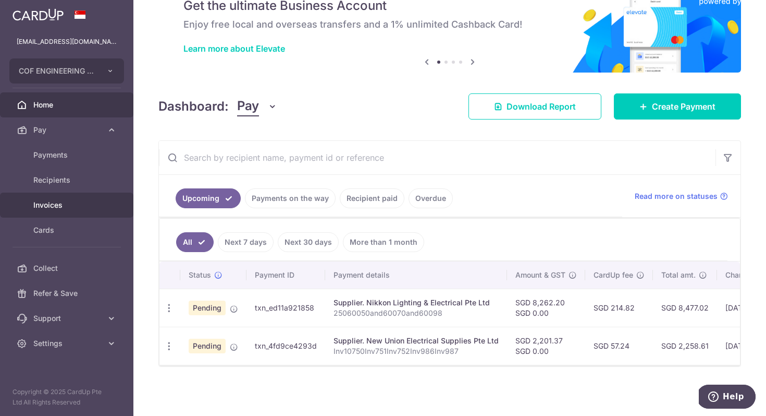
click at [75, 206] on span "Invoices" at bounding box center [67, 205] width 69 height 10
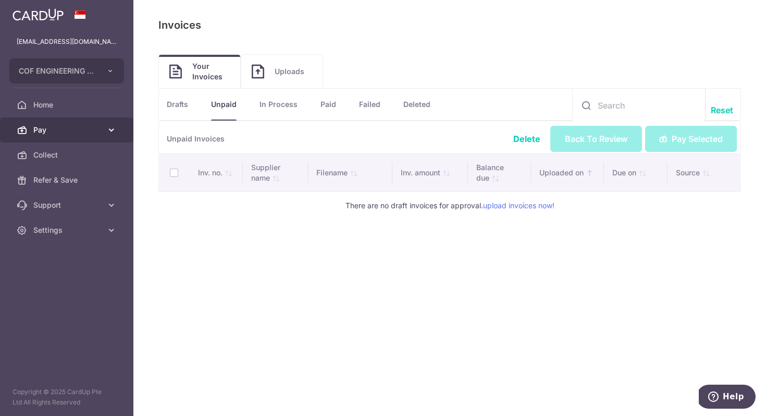
click at [97, 132] on span "Pay" at bounding box center [67, 130] width 69 height 10
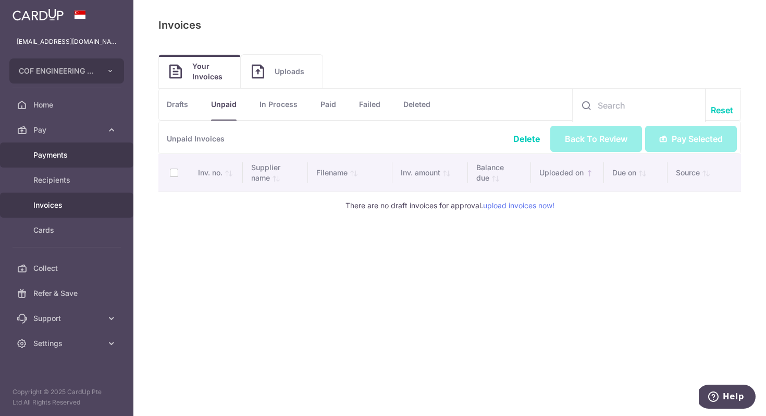
click at [91, 155] on span "Payments" at bounding box center [67, 155] width 69 height 10
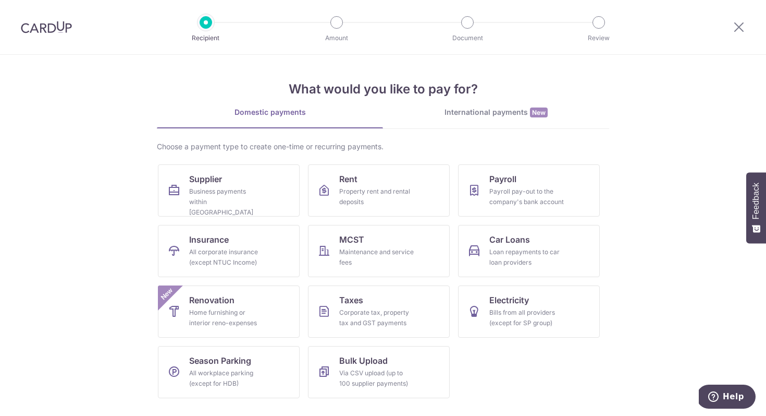
click at [57, 22] on img at bounding box center [46, 27] width 51 height 13
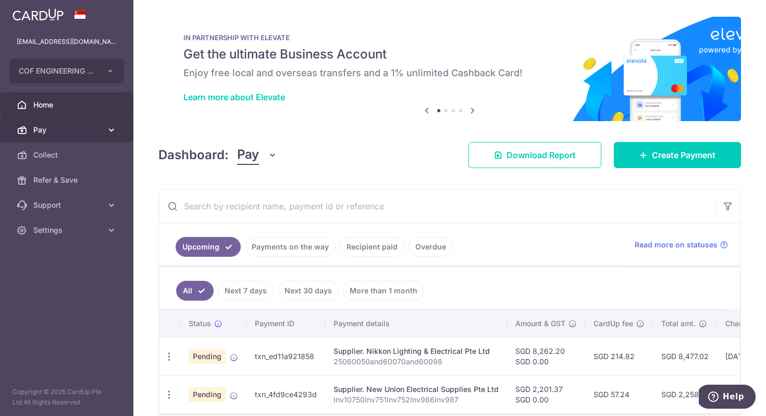
click at [106, 124] on link "Pay" at bounding box center [66, 129] width 133 height 25
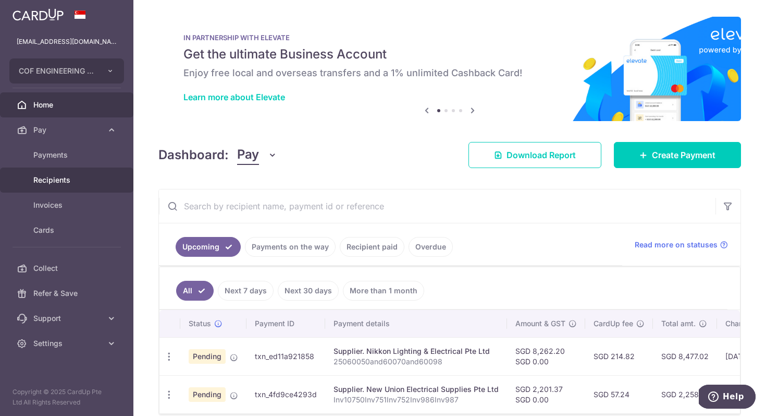
click at [92, 185] on link "Recipients" at bounding box center [66, 179] width 133 height 25
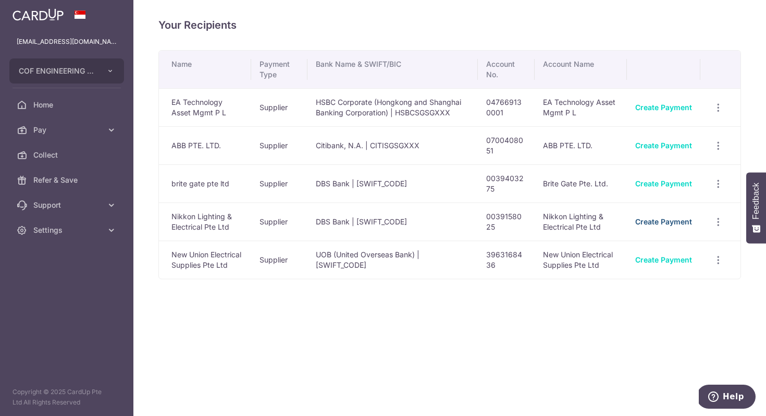
click at [667, 220] on link "Create Payment" at bounding box center [664, 221] width 57 height 9
click at [722, 113] on icon "button" at bounding box center [718, 107] width 11 height 11
click at [436, 327] on div "Your Recipients Name Payment Type Bank Name & SWIFT/BIC Account No. Account Nam…" at bounding box center [449, 208] width 633 height 416
click at [100, 133] on span "Pay" at bounding box center [67, 130] width 69 height 10
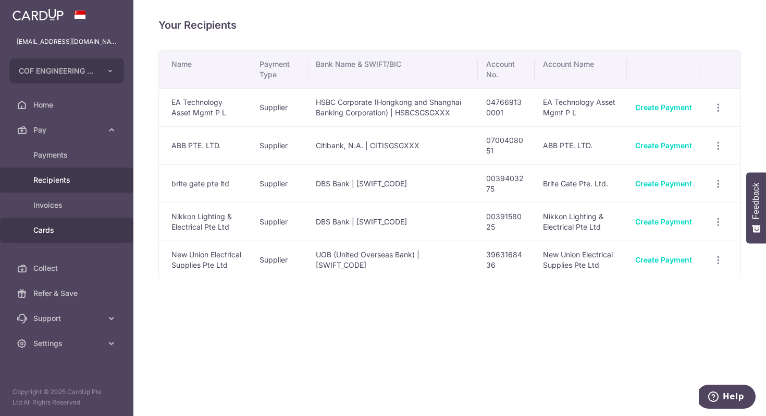
click at [79, 229] on span "Cards" at bounding box center [67, 230] width 69 height 10
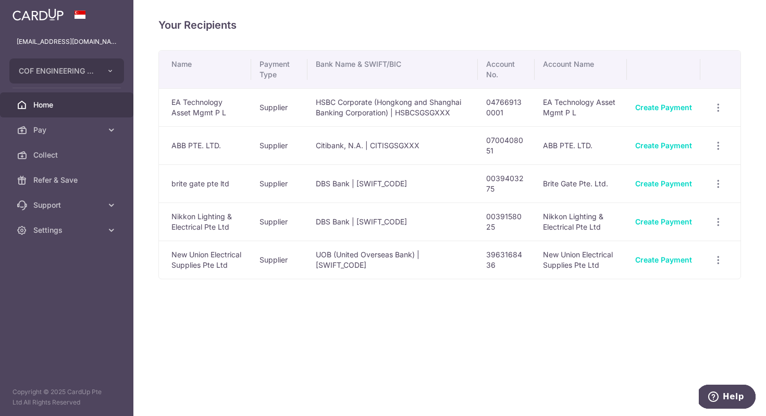
click at [51, 107] on span "Home" at bounding box center [67, 105] width 69 height 10
